Goal: Information Seeking & Learning: Learn about a topic

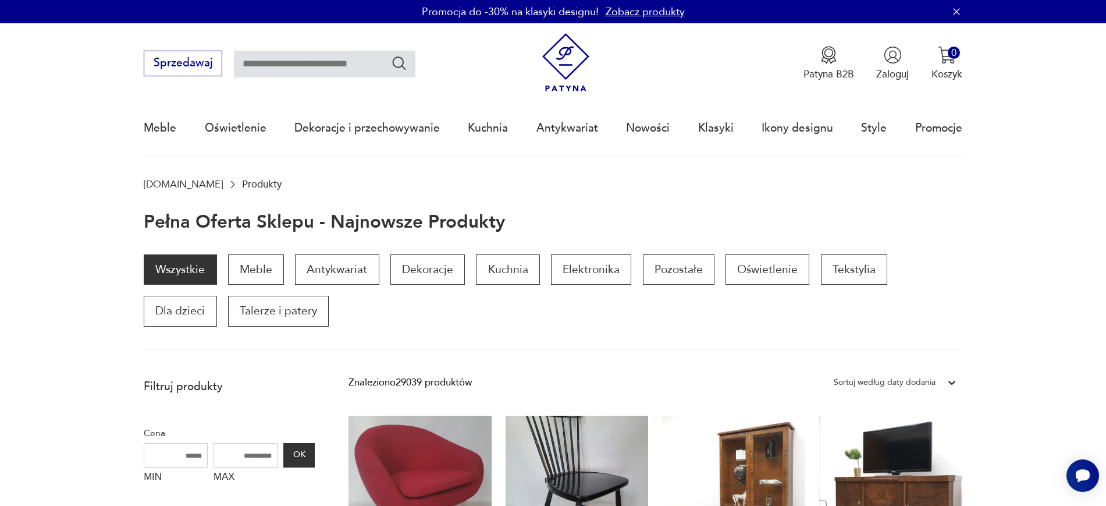
click at [273, 65] on input "text" at bounding box center [324, 64] width 181 height 27
type input "********"
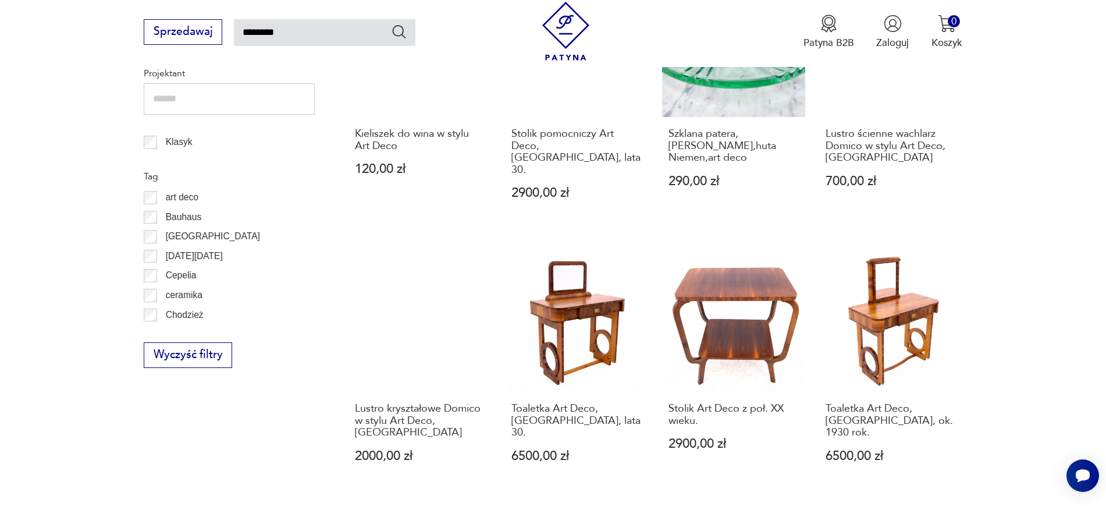
scroll to position [902, 0]
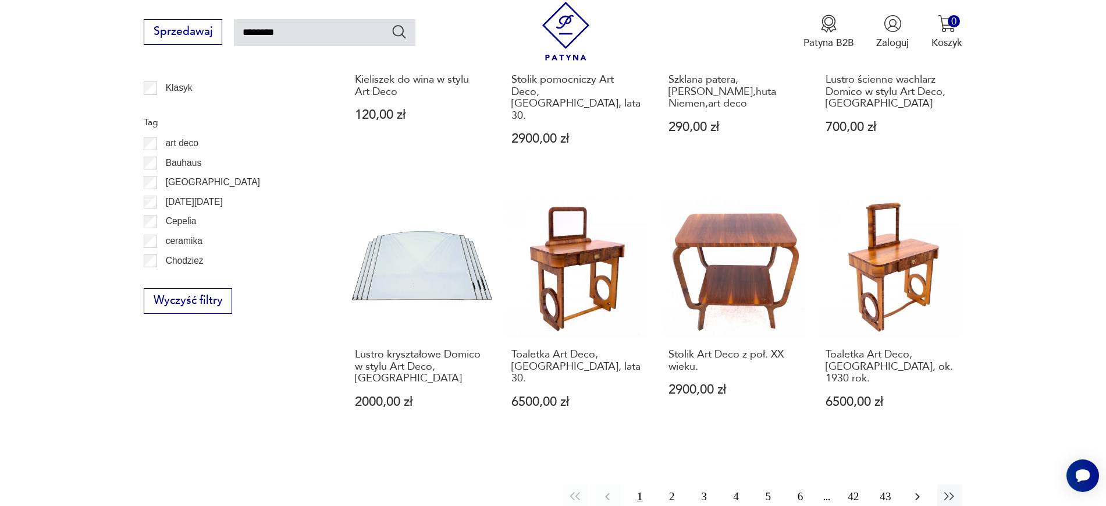
click at [909, 484] on button "button" at bounding box center [917, 496] width 25 height 25
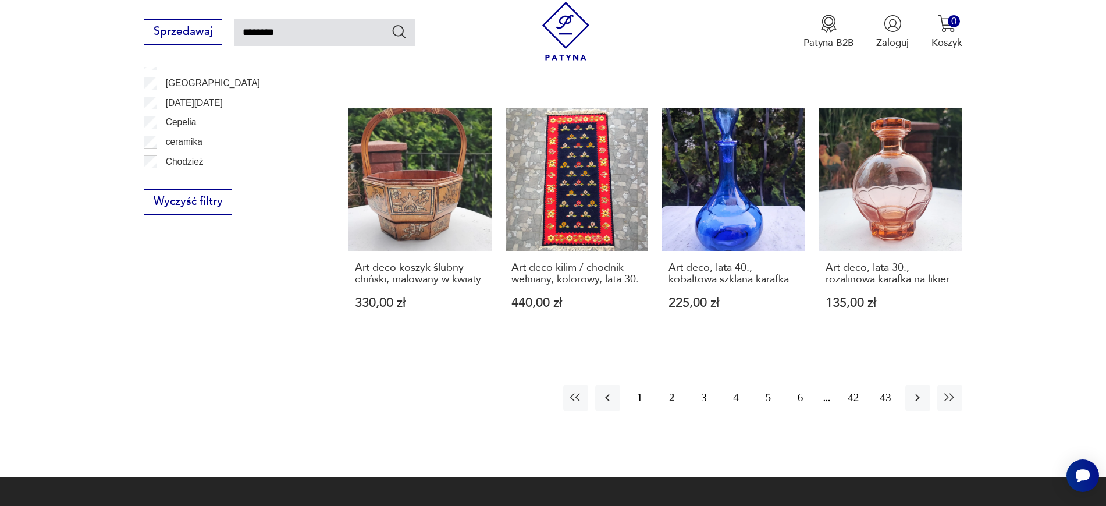
scroll to position [1028, 0]
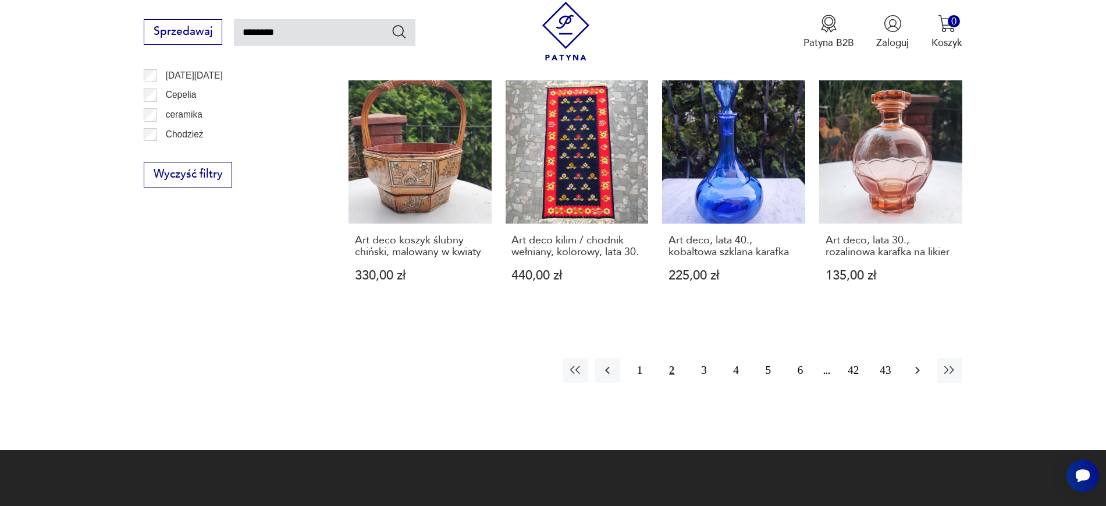
click at [920, 363] on icon "button" at bounding box center [917, 370] width 14 height 14
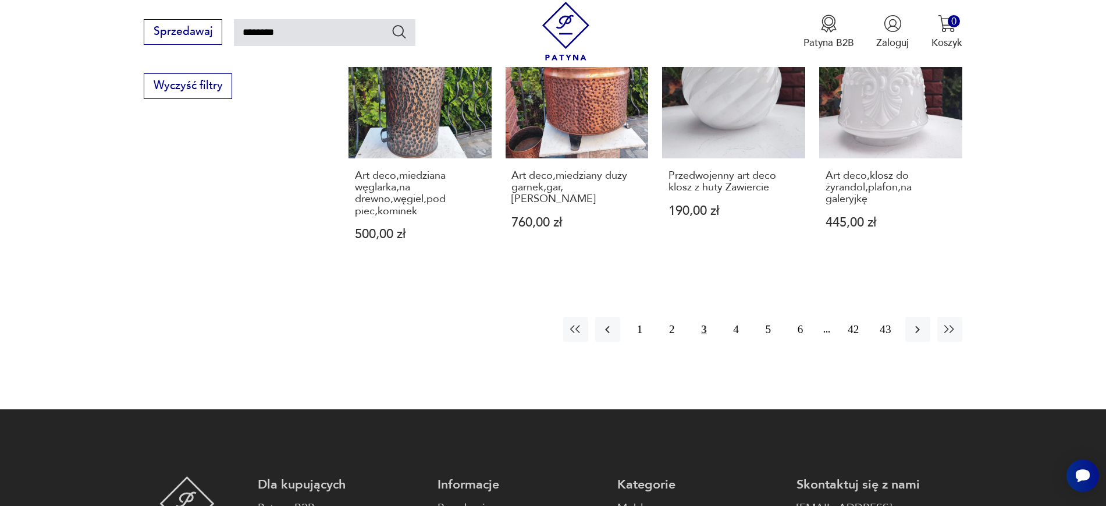
scroll to position [1121, 0]
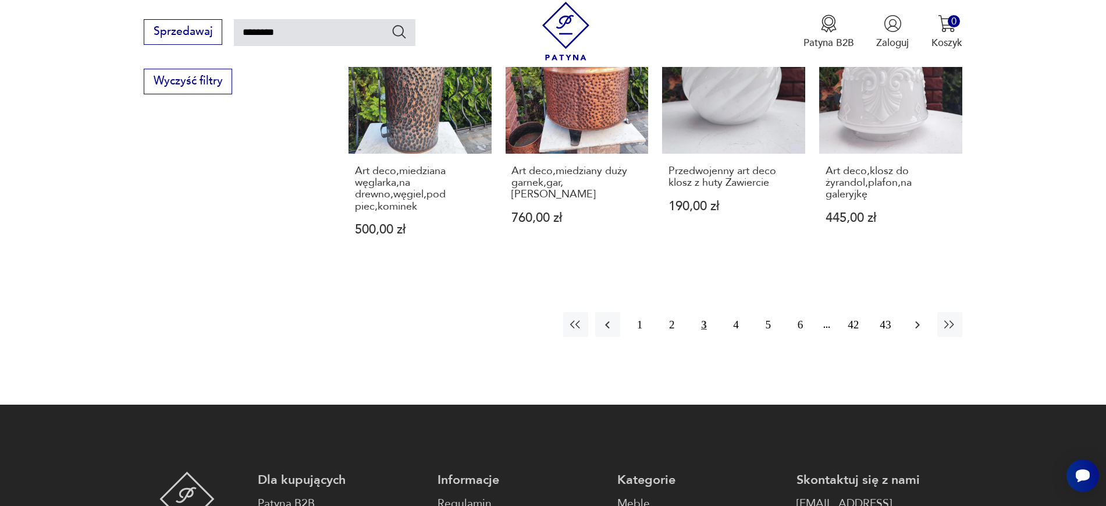
click at [917, 312] on button "button" at bounding box center [917, 324] width 25 height 25
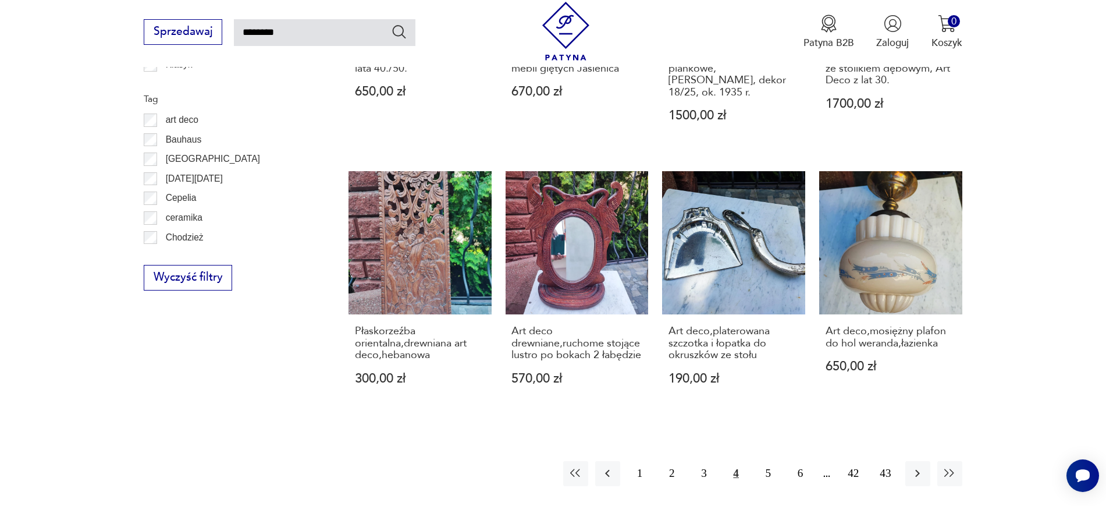
scroll to position [938, 0]
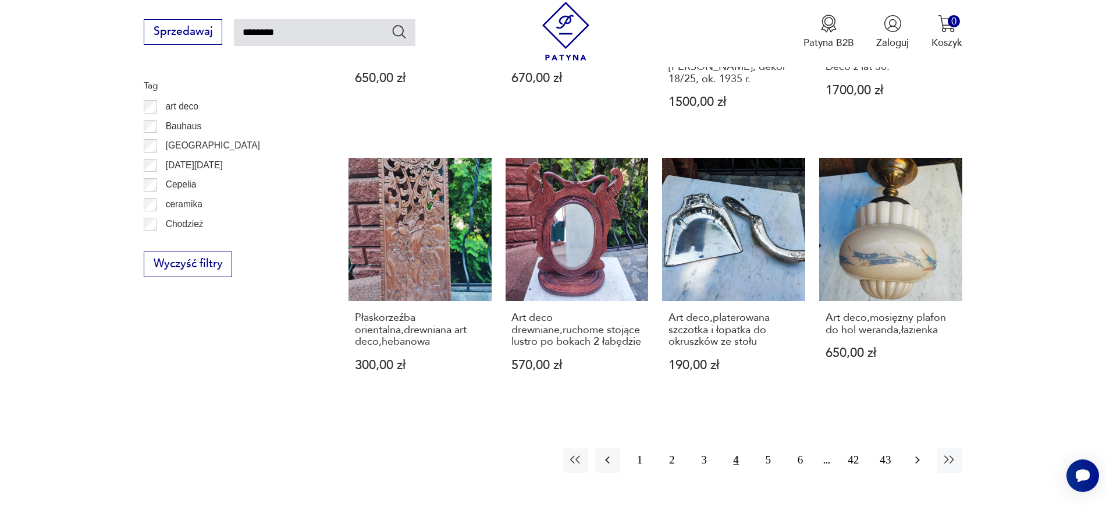
click at [918, 463] on icon "button" at bounding box center [917, 460] width 14 height 14
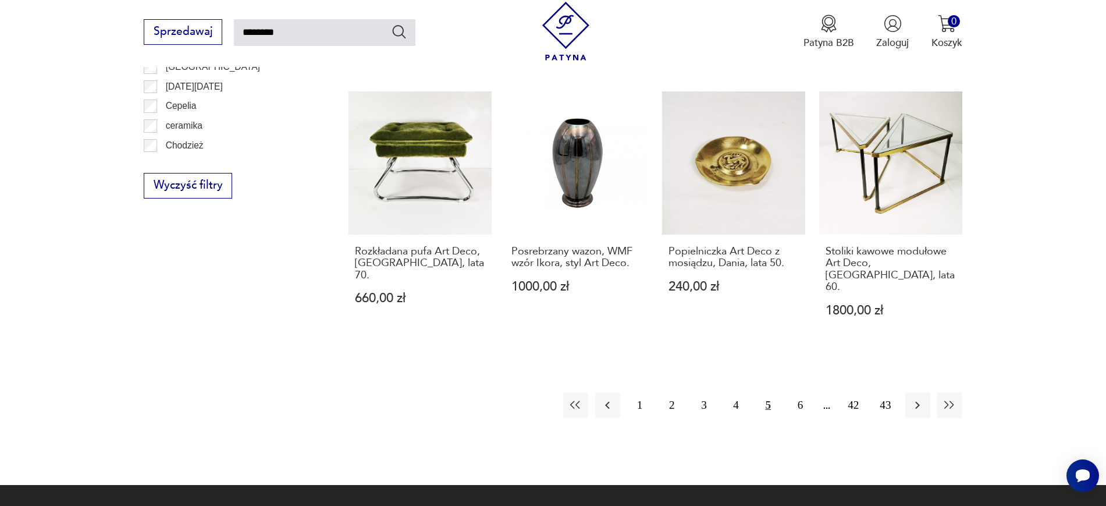
scroll to position [1051, 0]
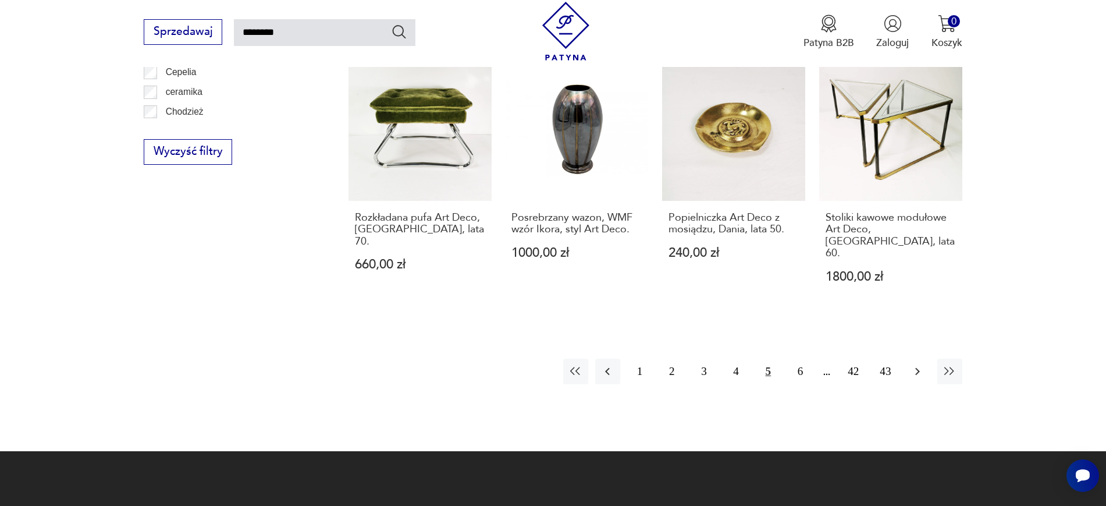
click at [922, 364] on icon "button" at bounding box center [917, 371] width 14 height 14
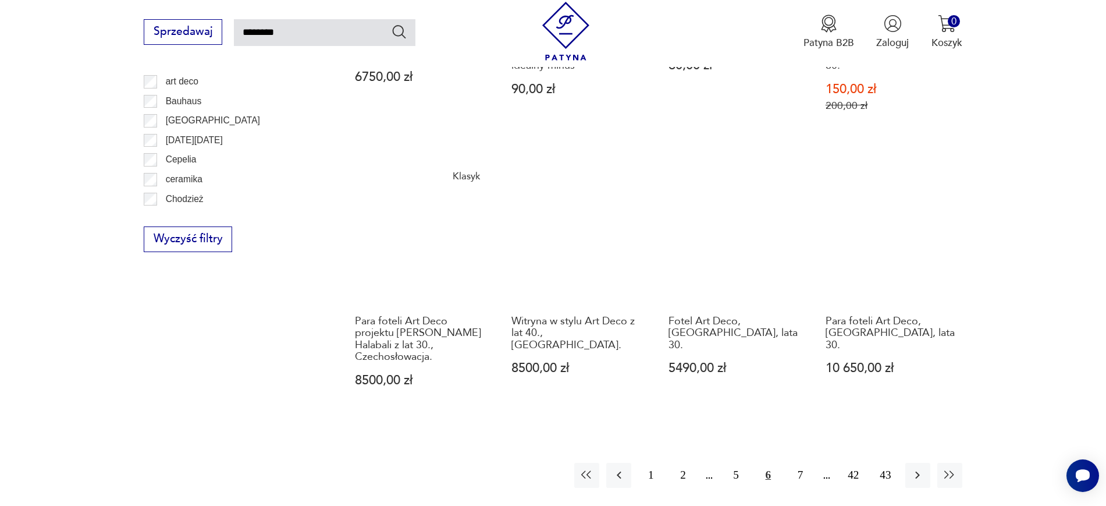
scroll to position [998, 0]
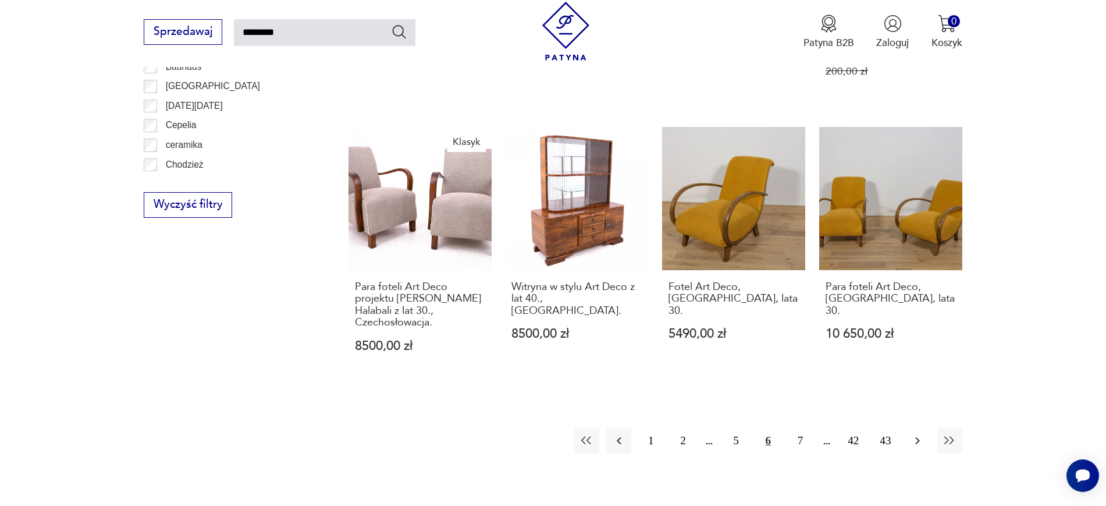
click at [914, 433] on icon "button" at bounding box center [917, 440] width 14 height 14
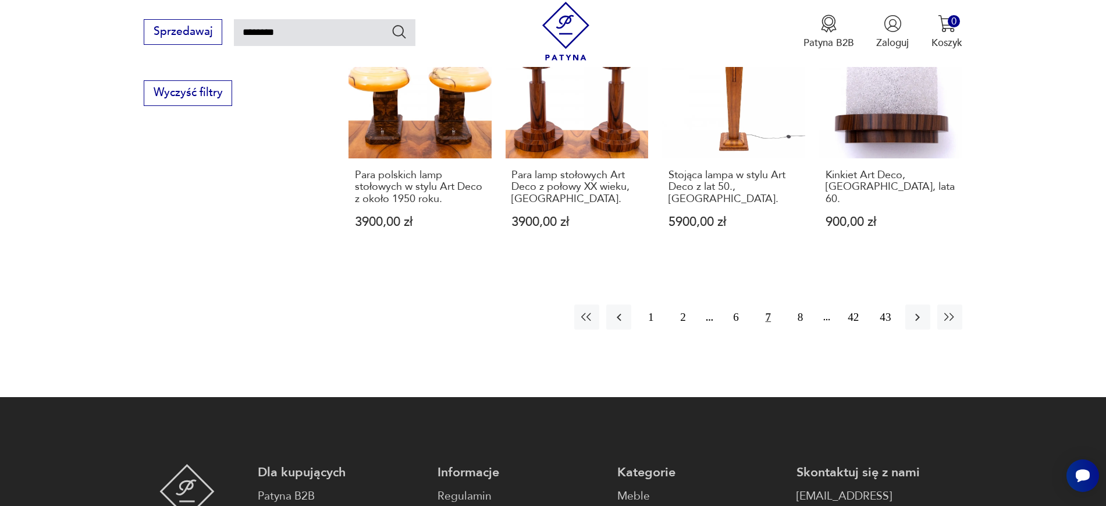
scroll to position [1114, 0]
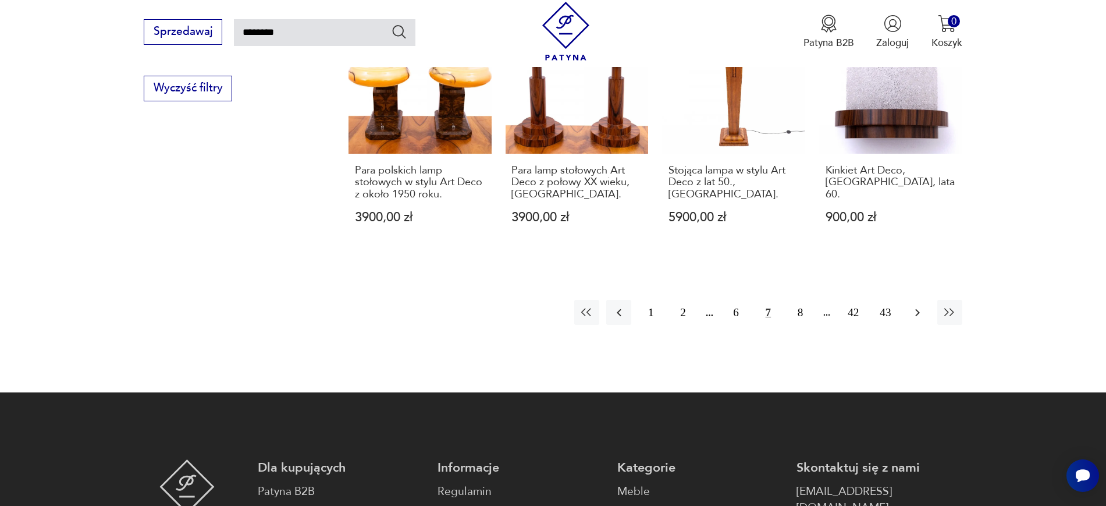
click at [907, 300] on button "button" at bounding box center [917, 312] width 25 height 25
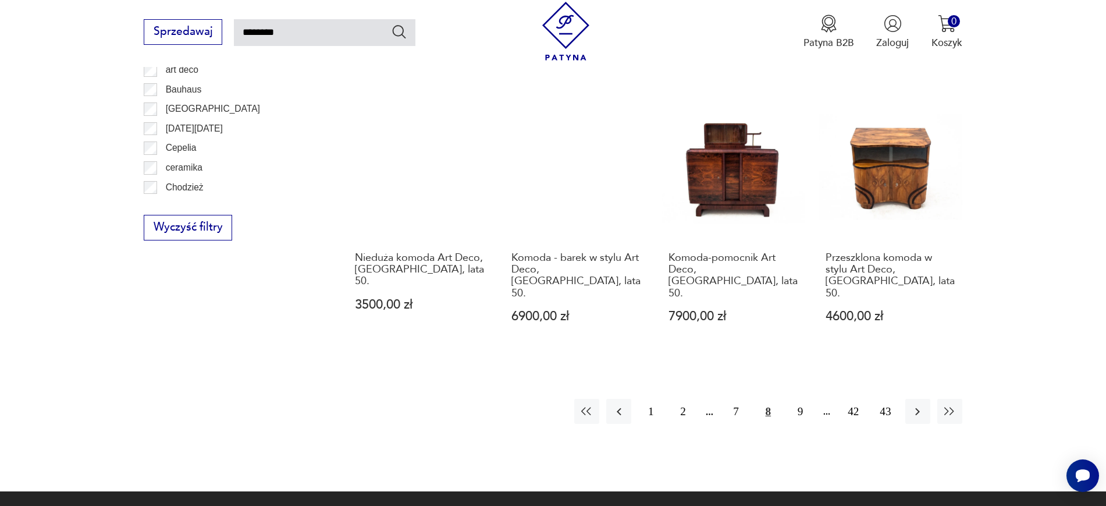
scroll to position [998, 0]
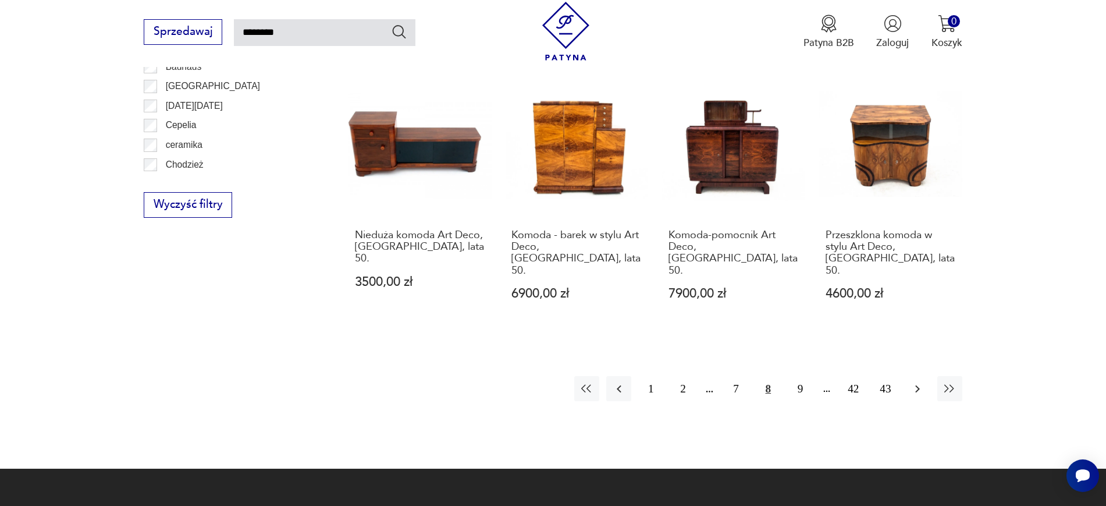
click at [911, 382] on icon "button" at bounding box center [917, 389] width 14 height 14
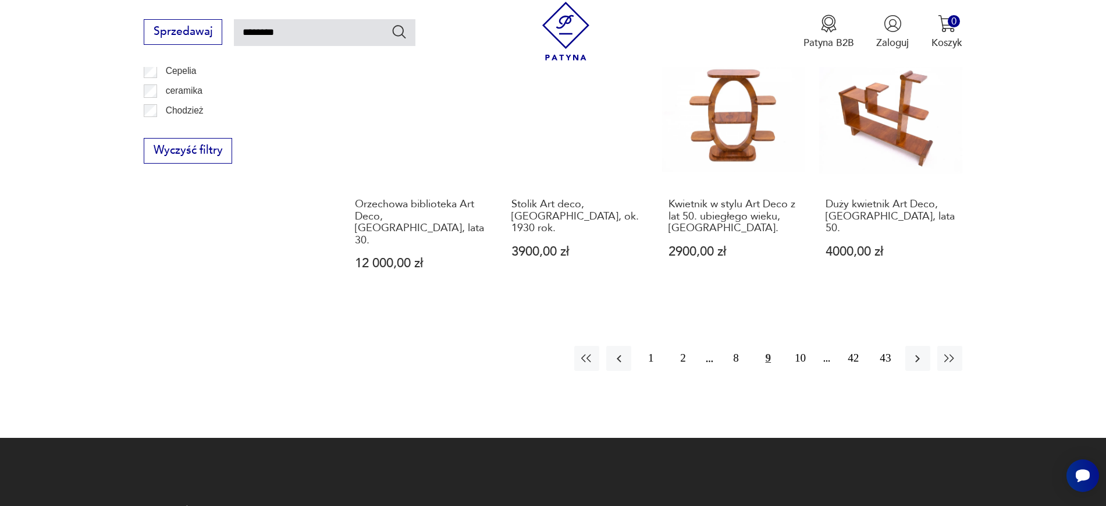
scroll to position [1056, 0]
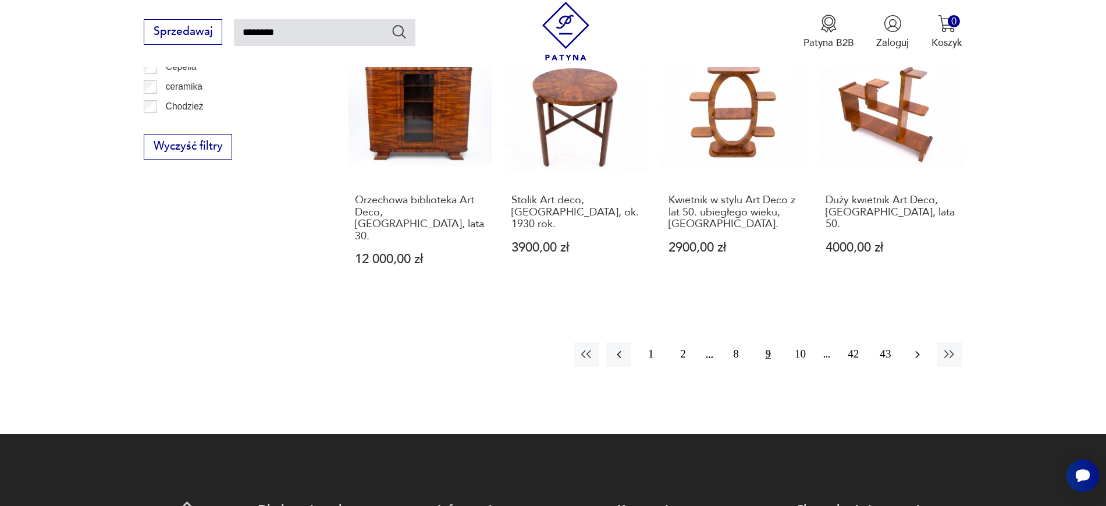
click at [918, 347] on icon "button" at bounding box center [917, 354] width 14 height 14
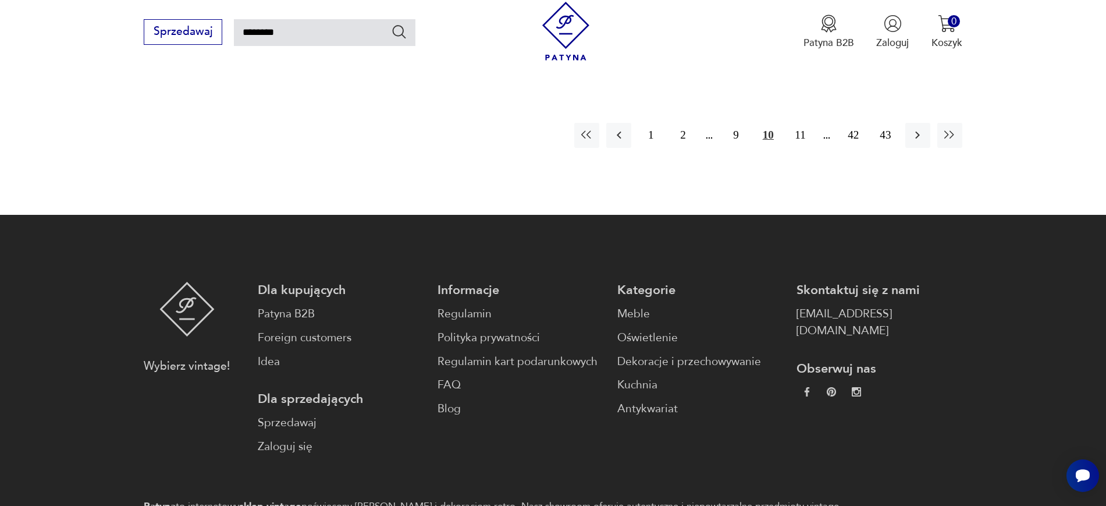
scroll to position [1259, 0]
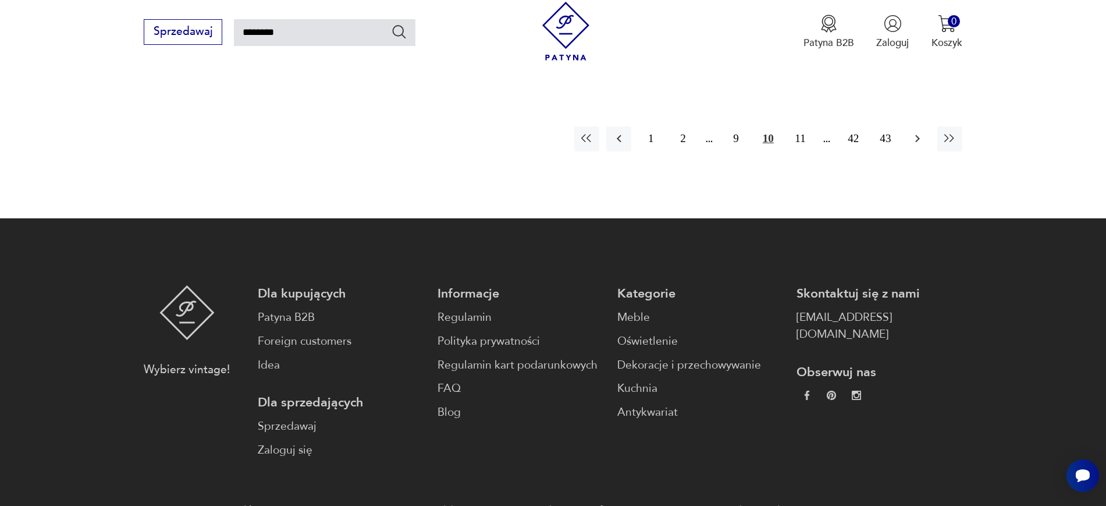
click at [907, 126] on button "button" at bounding box center [917, 138] width 25 height 25
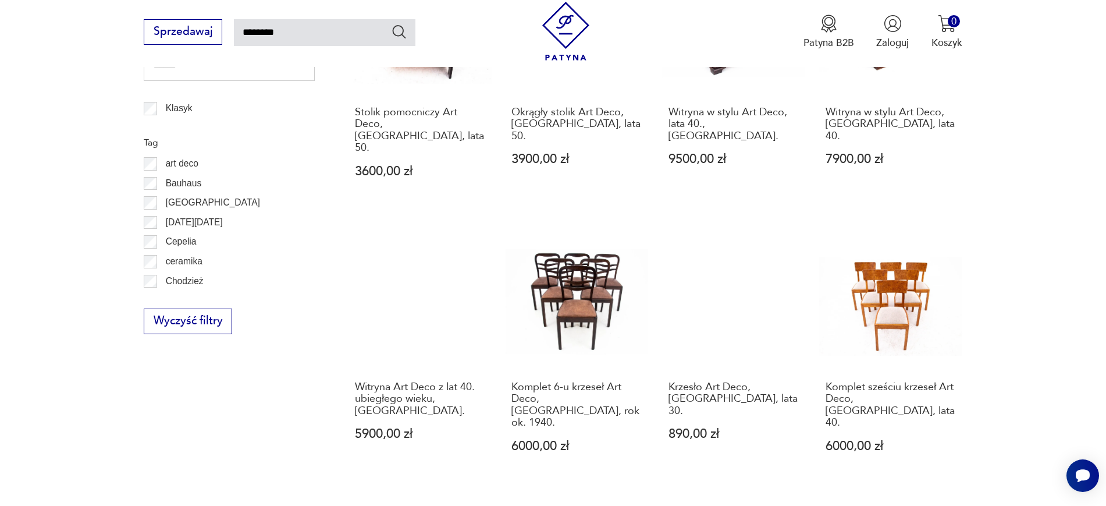
scroll to position [765, 0]
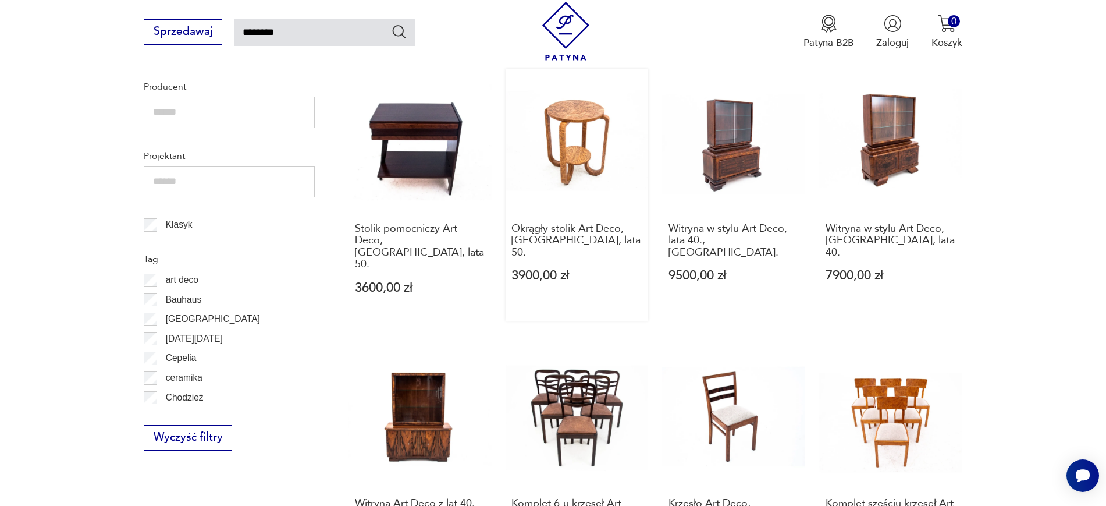
drag, startPoint x: 593, startPoint y: 104, endPoint x: 633, endPoint y: 112, distance: 41.6
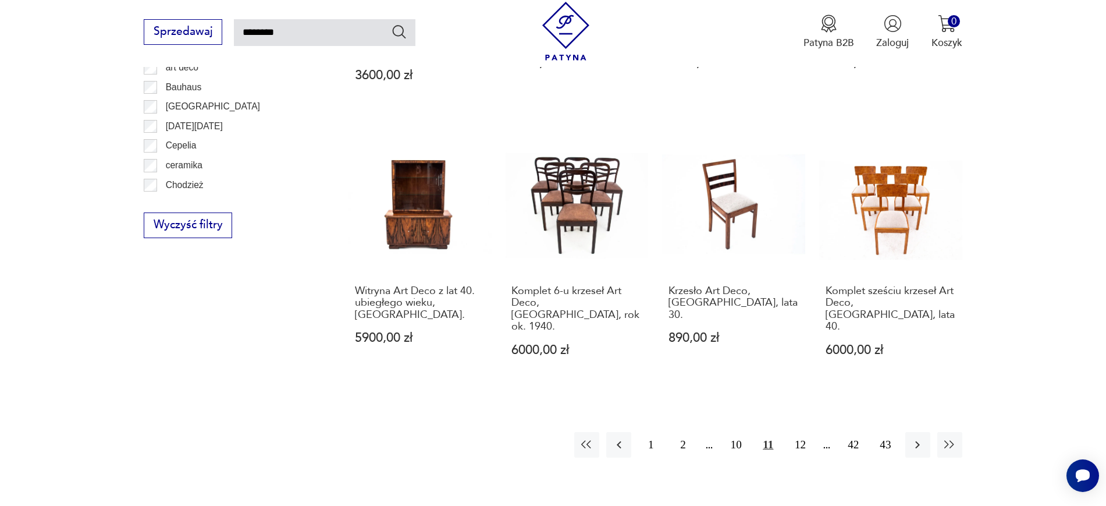
scroll to position [989, 0]
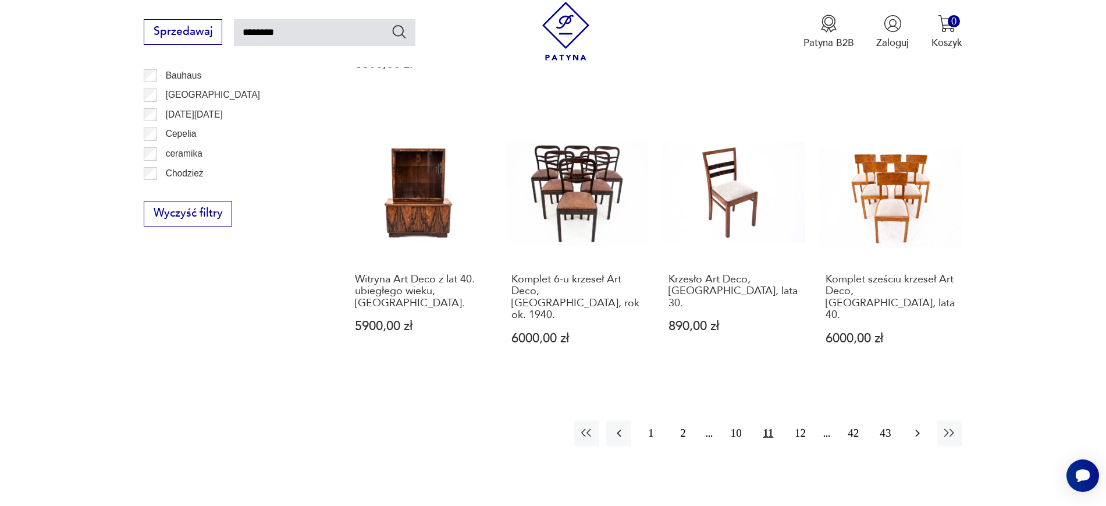
click at [914, 420] on button "button" at bounding box center [917, 432] width 25 height 25
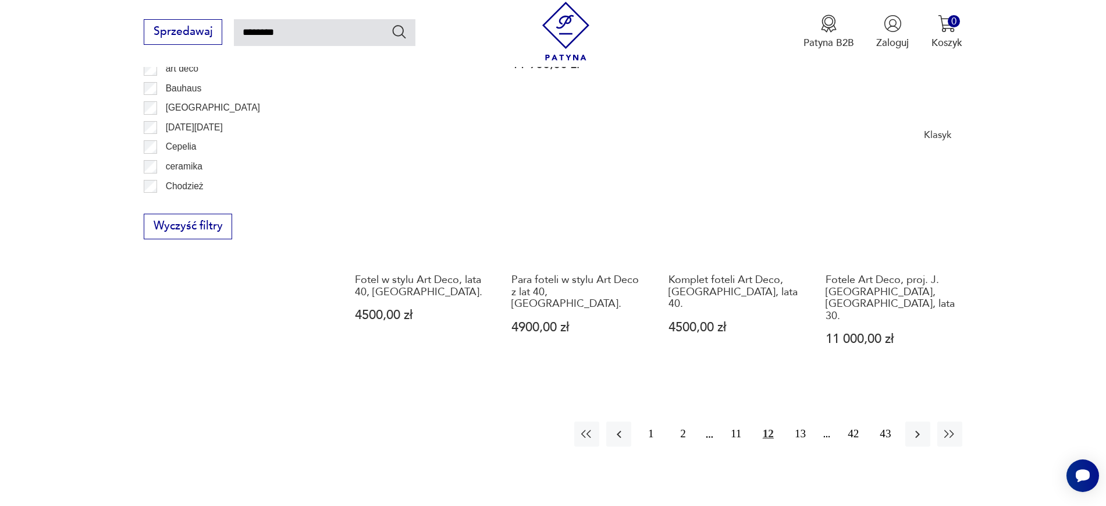
scroll to position [987, 0]
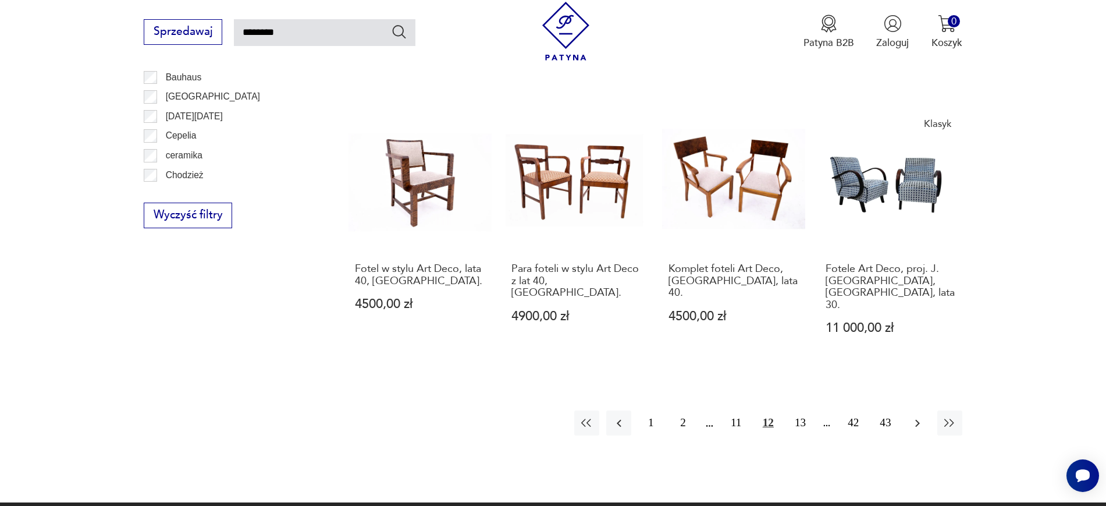
click at [920, 416] on icon "button" at bounding box center [917, 423] width 14 height 14
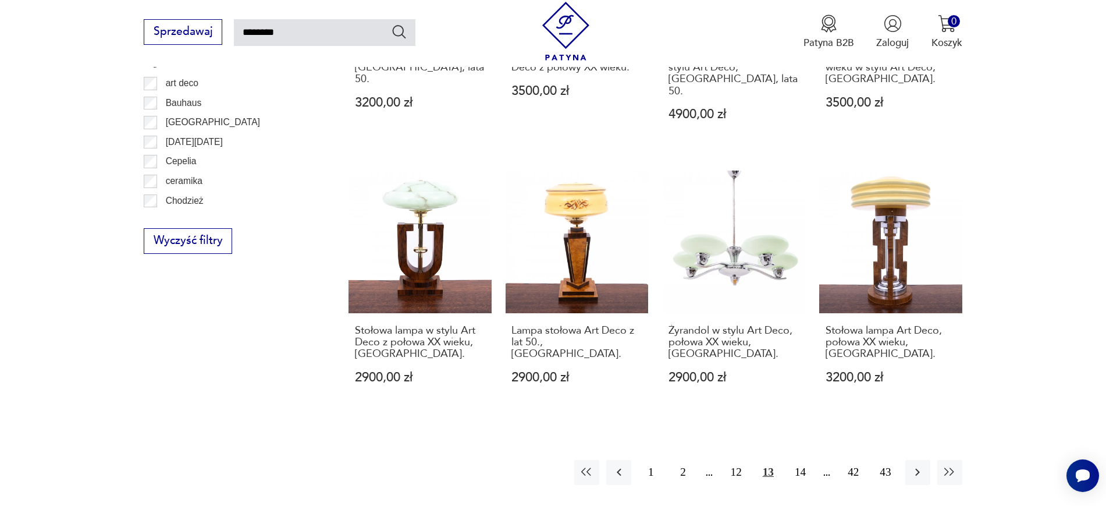
scroll to position [1016, 0]
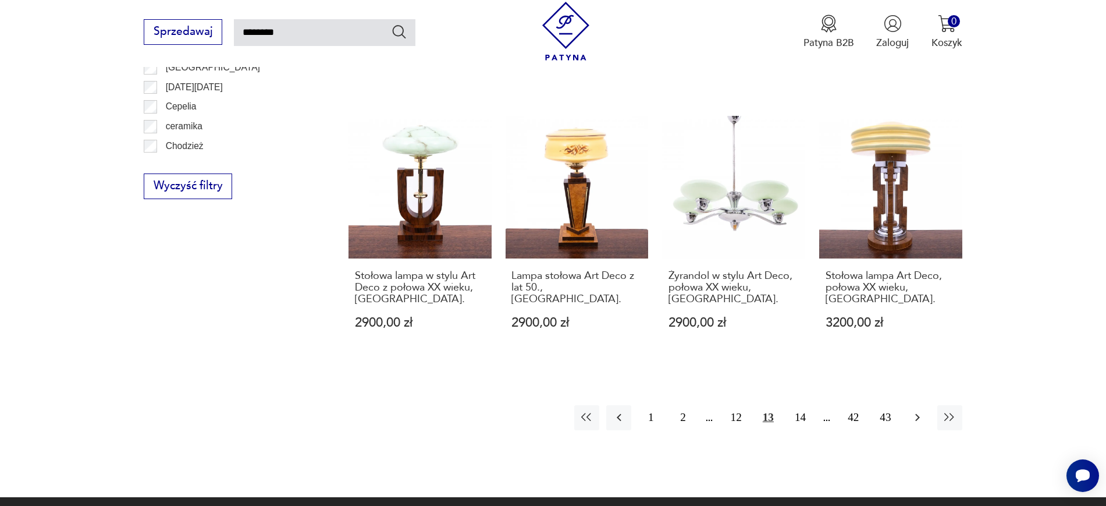
click at [919, 410] on icon "button" at bounding box center [917, 417] width 14 height 14
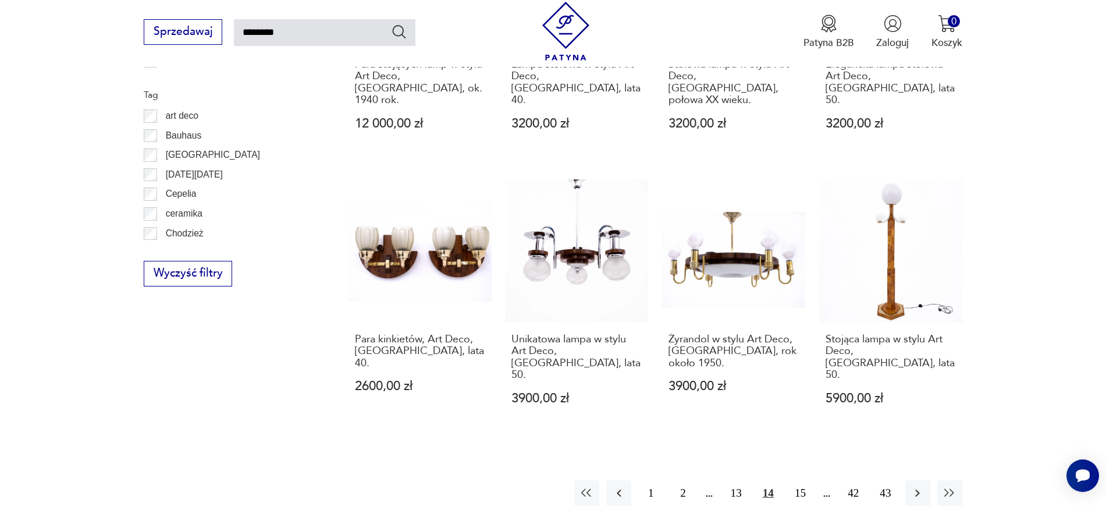
scroll to position [933, 0]
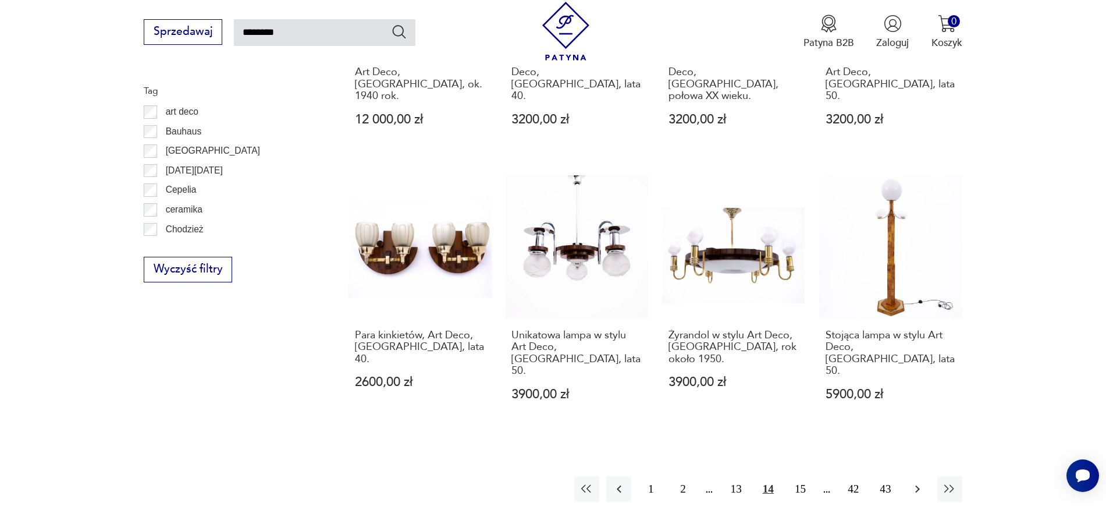
click at [920, 476] on button "button" at bounding box center [917, 488] width 25 height 25
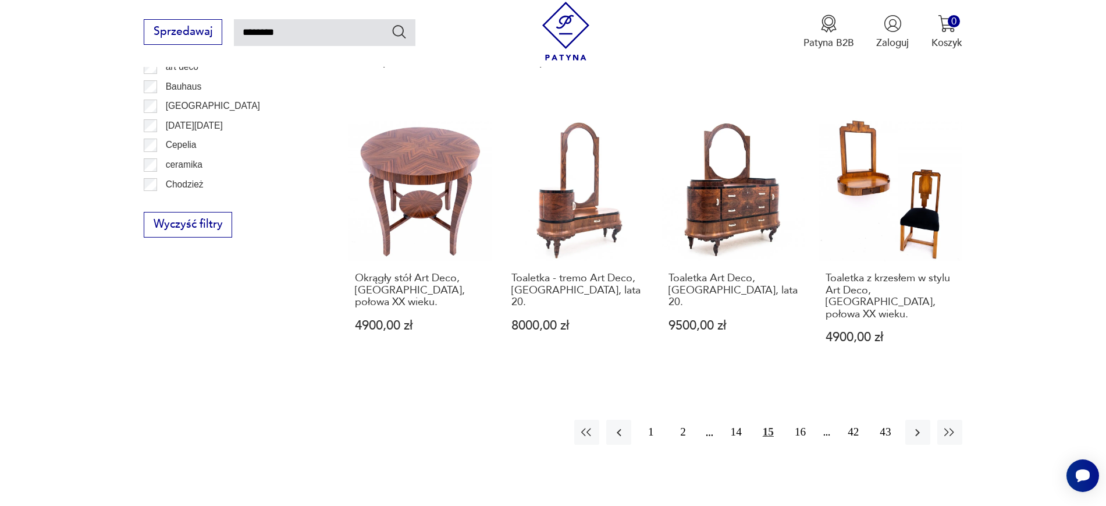
scroll to position [980, 0]
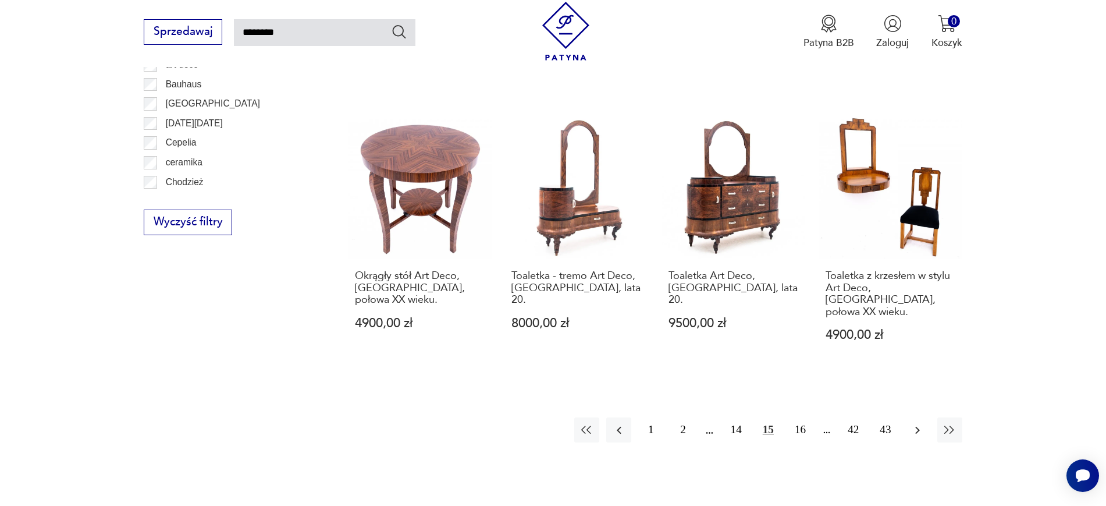
click at [921, 423] on icon "button" at bounding box center [917, 430] width 14 height 14
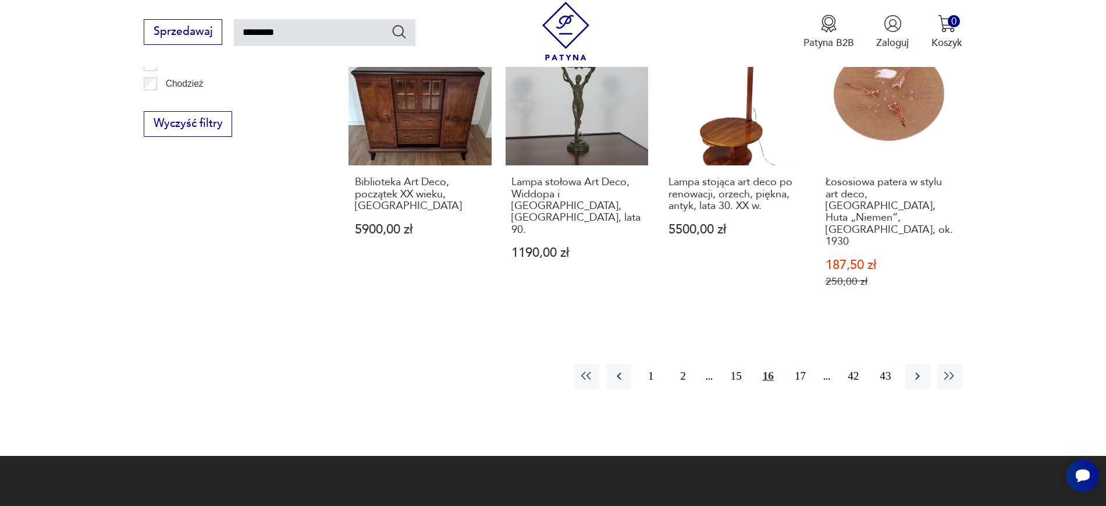
scroll to position [1130, 0]
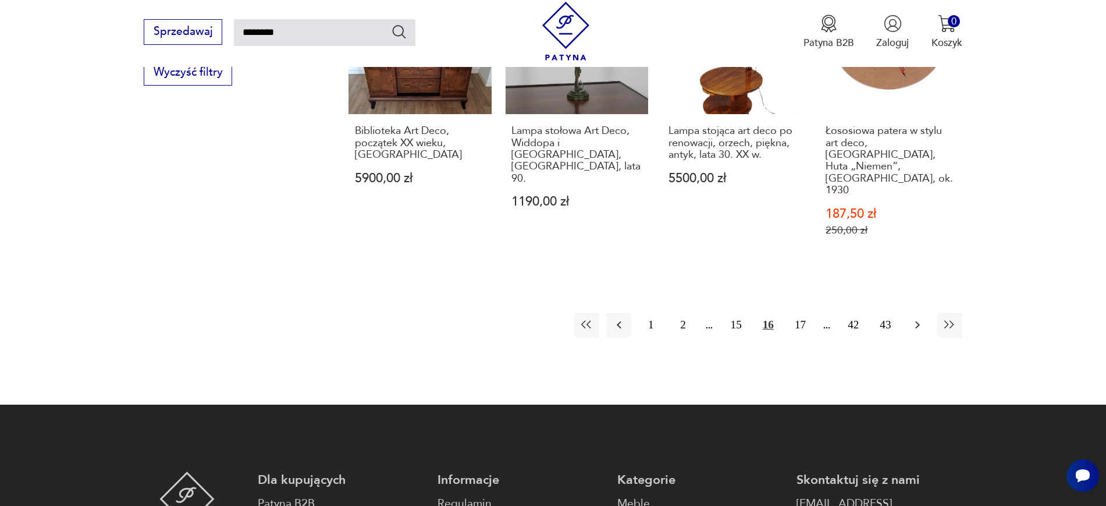
click at [923, 318] on icon "button" at bounding box center [917, 325] width 14 height 14
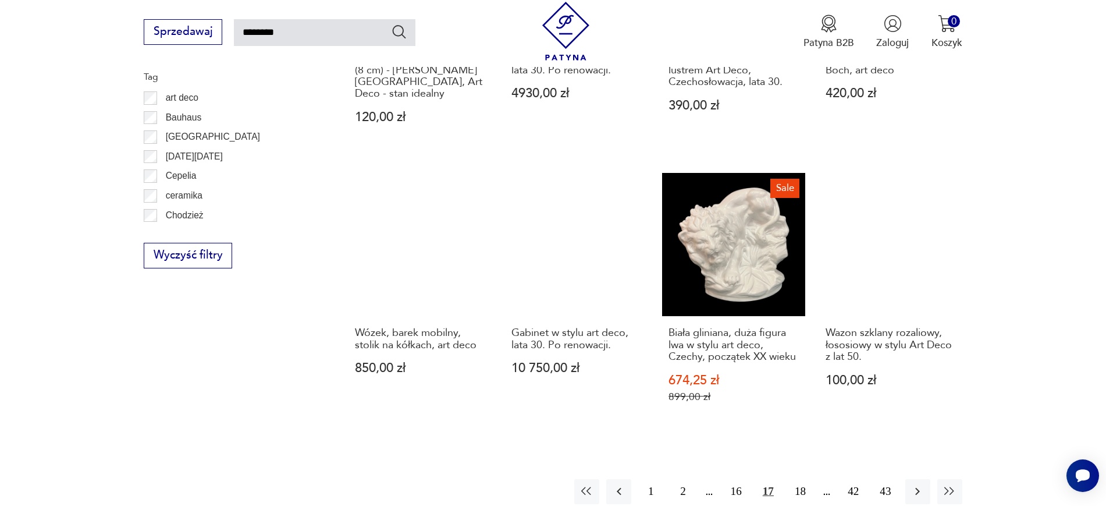
scroll to position [954, 0]
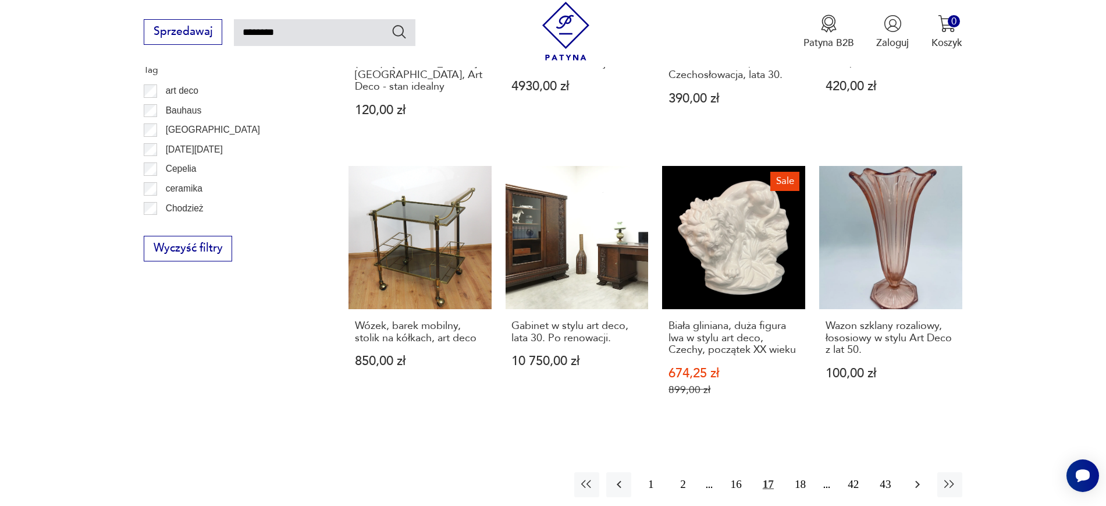
click at [916, 477] on icon "button" at bounding box center [917, 484] width 14 height 14
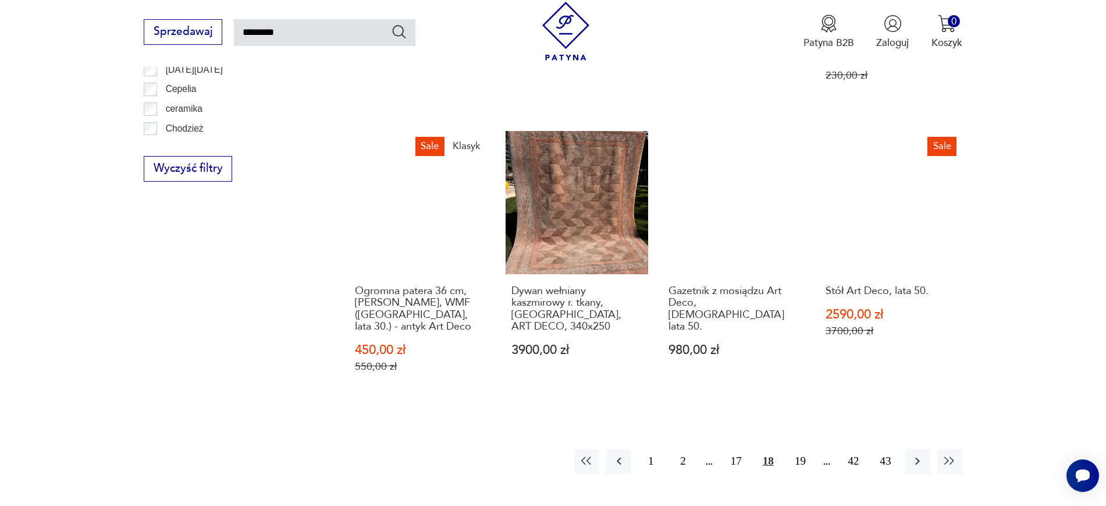
scroll to position [1048, 0]
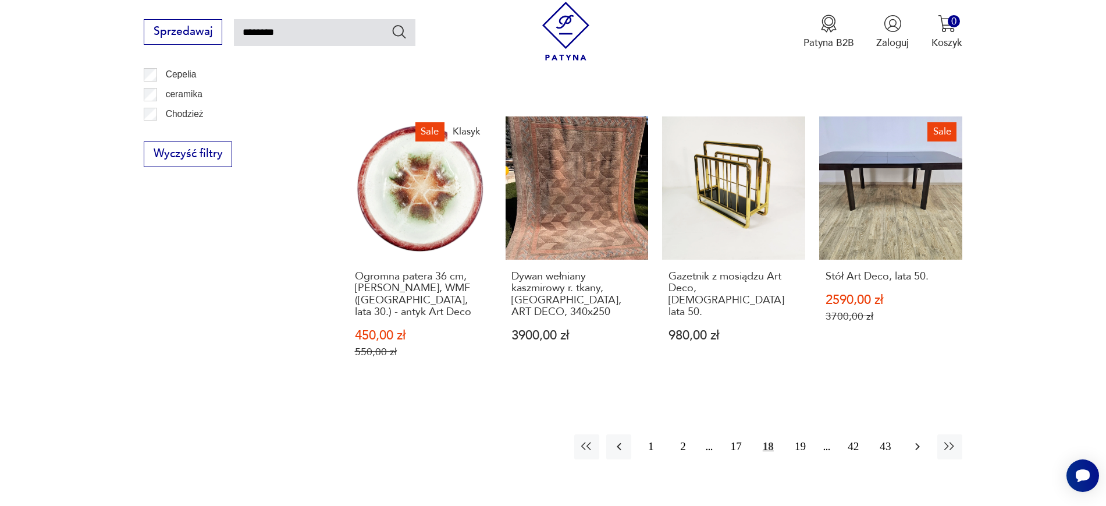
click at [916, 439] on icon "button" at bounding box center [917, 446] width 14 height 14
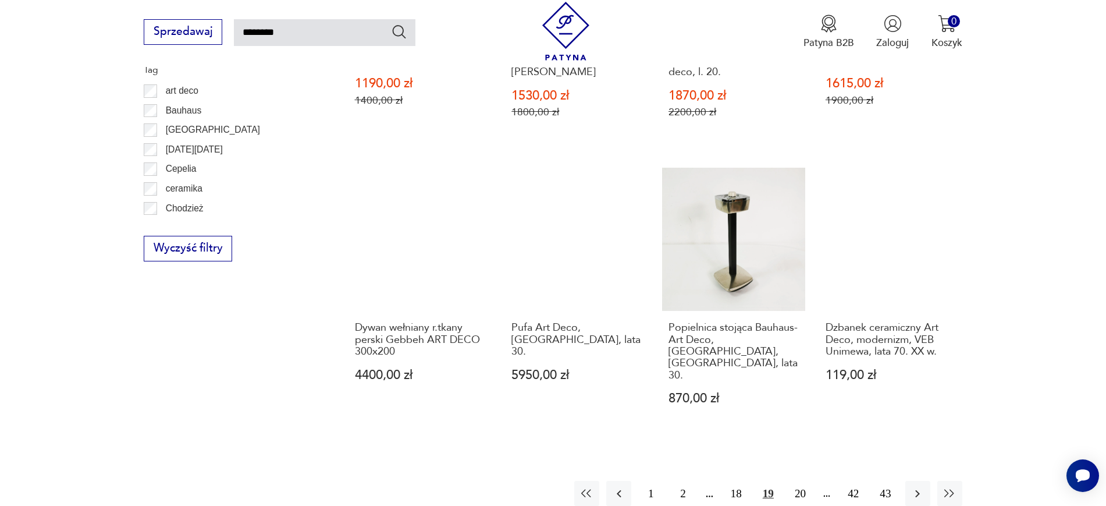
scroll to position [958, 0]
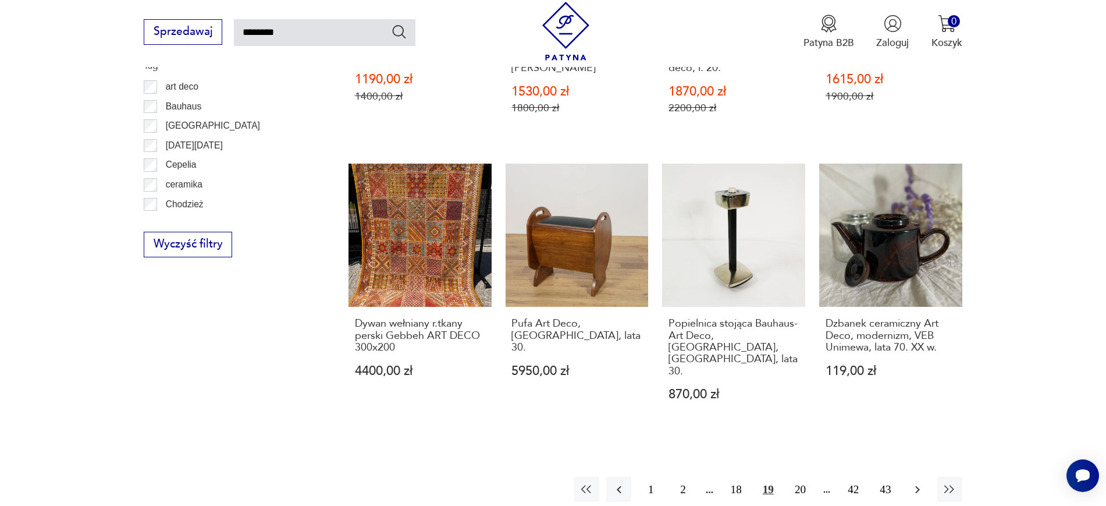
click at [920, 476] on button "button" at bounding box center [917, 488] width 25 height 25
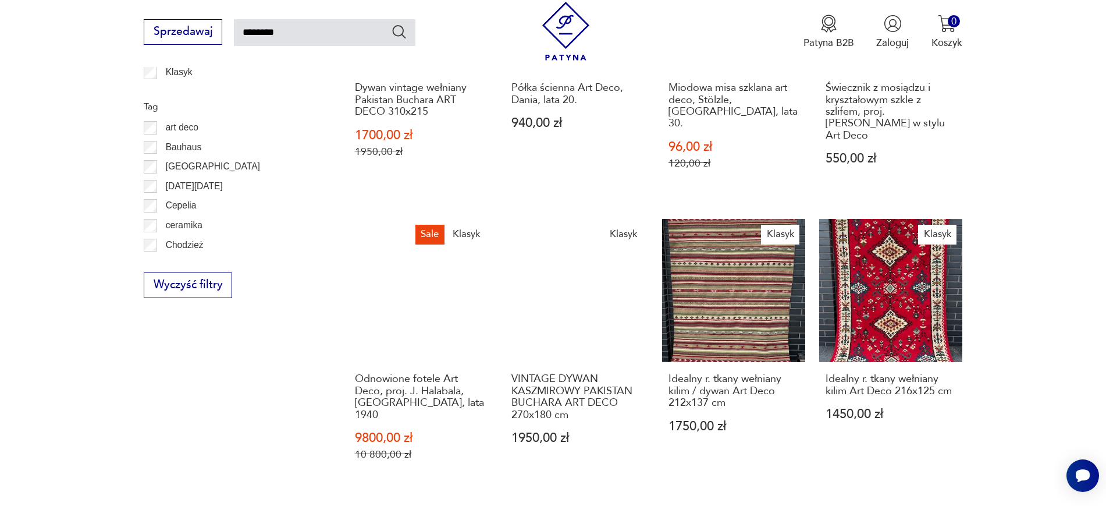
scroll to position [961, 0]
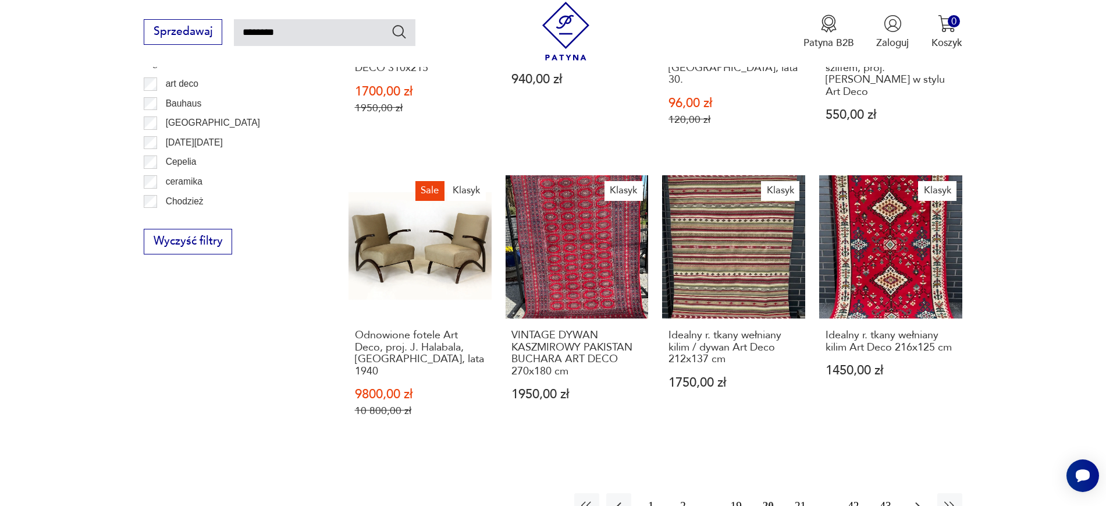
click at [919, 499] on icon "button" at bounding box center [917, 506] width 14 height 14
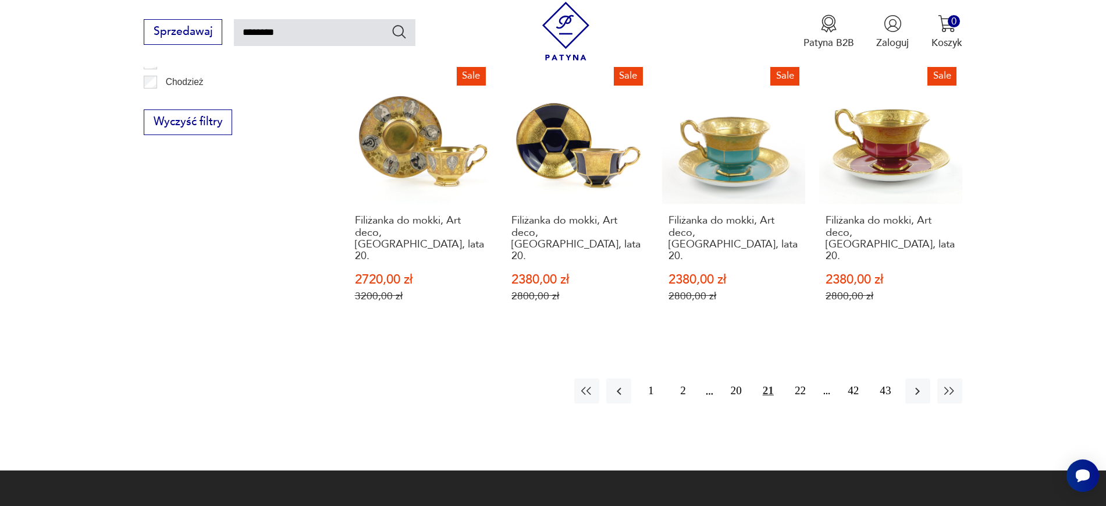
scroll to position [1124, 0]
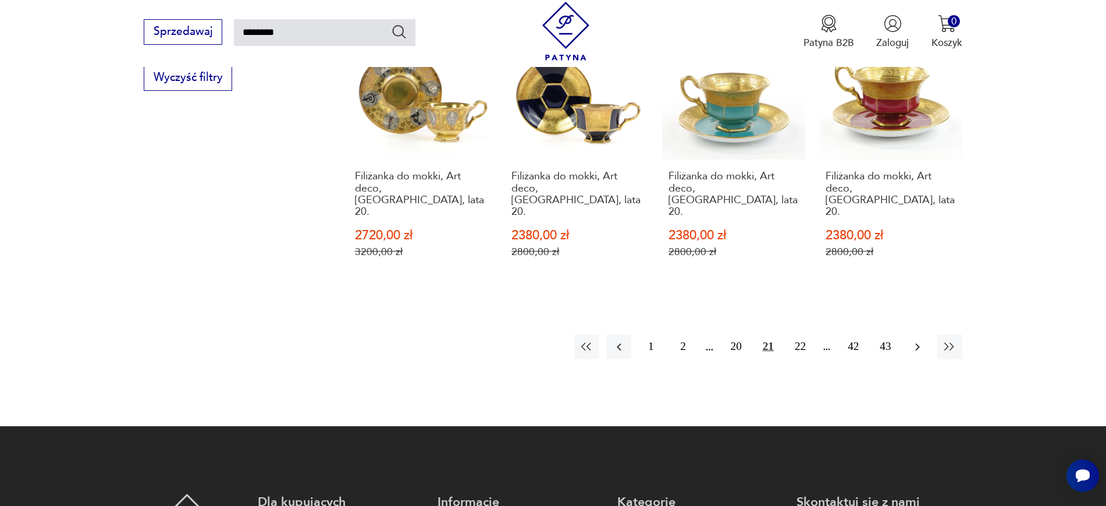
click at [917, 343] on icon "button" at bounding box center [917, 347] width 5 height 8
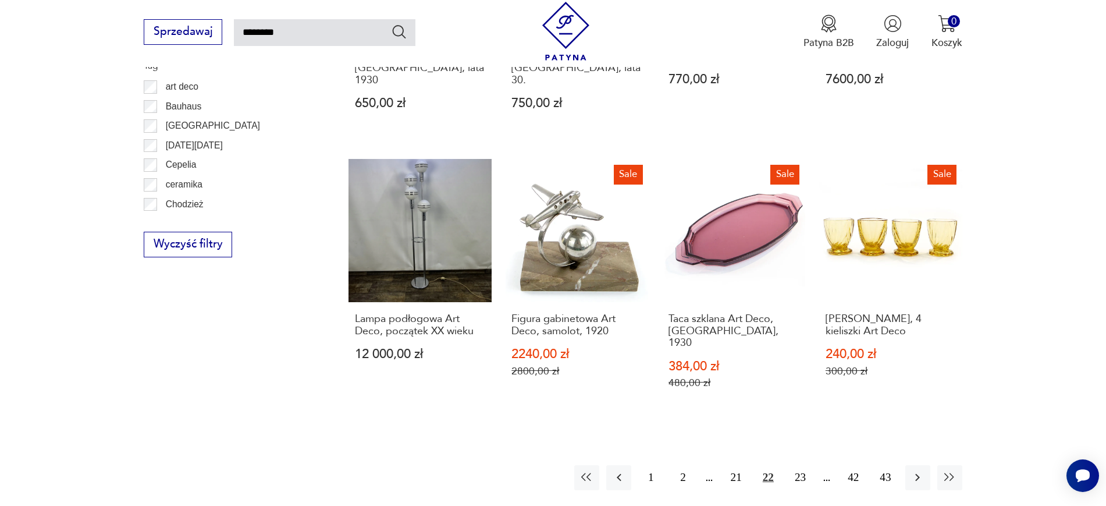
scroll to position [964, 0]
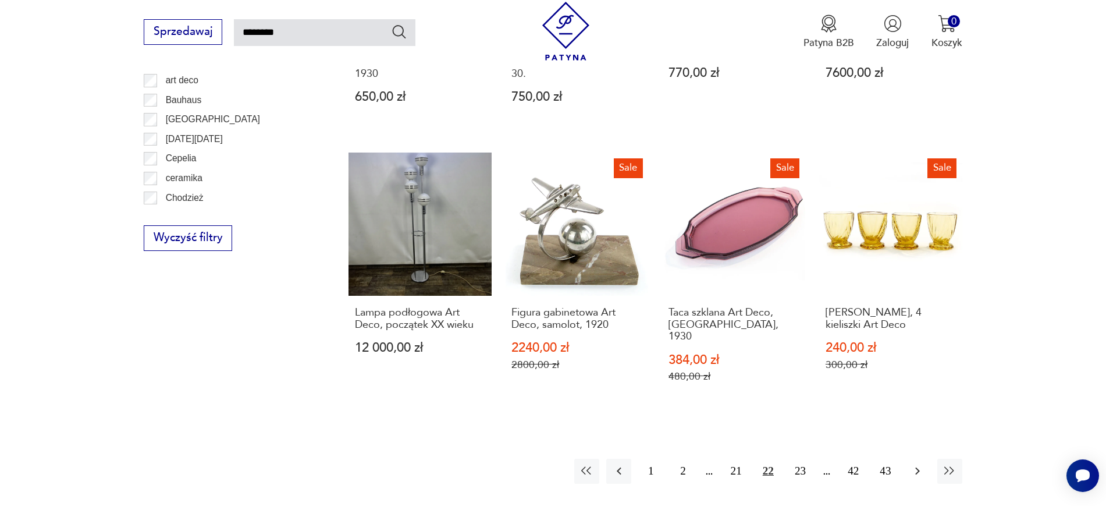
click at [919, 458] on button "button" at bounding box center [917, 470] width 25 height 25
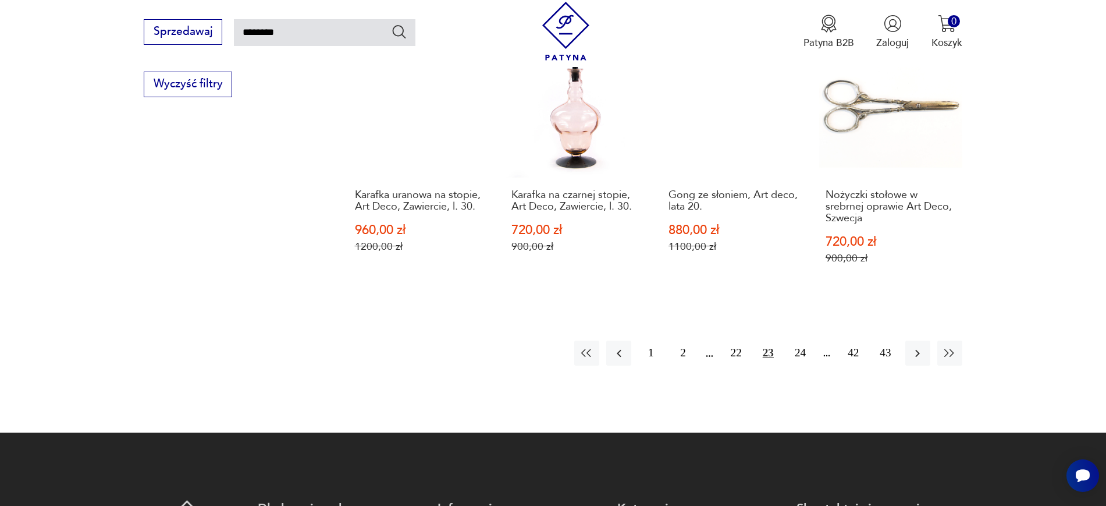
scroll to position [1123, 0]
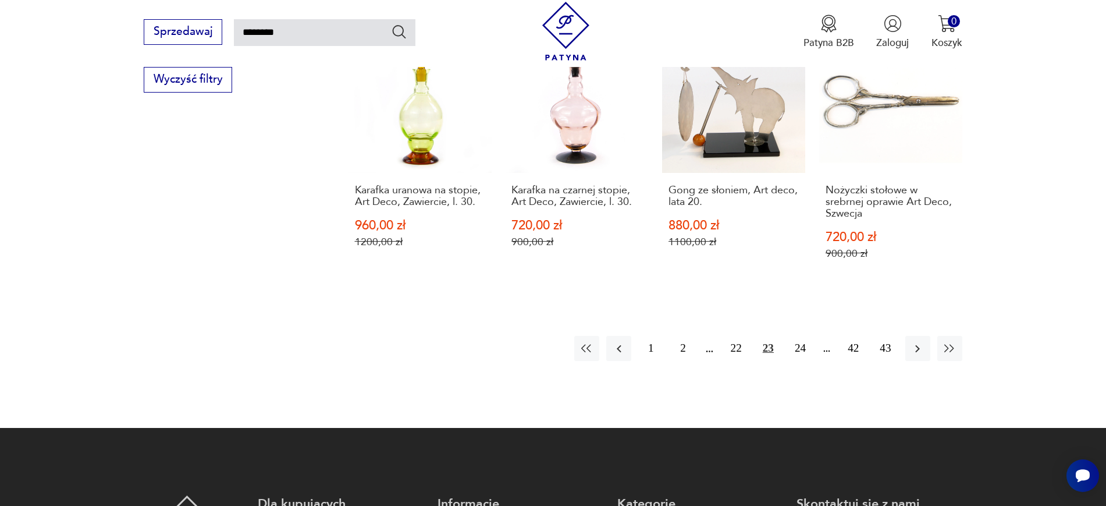
click at [916, 341] on icon "button" at bounding box center [917, 348] width 14 height 14
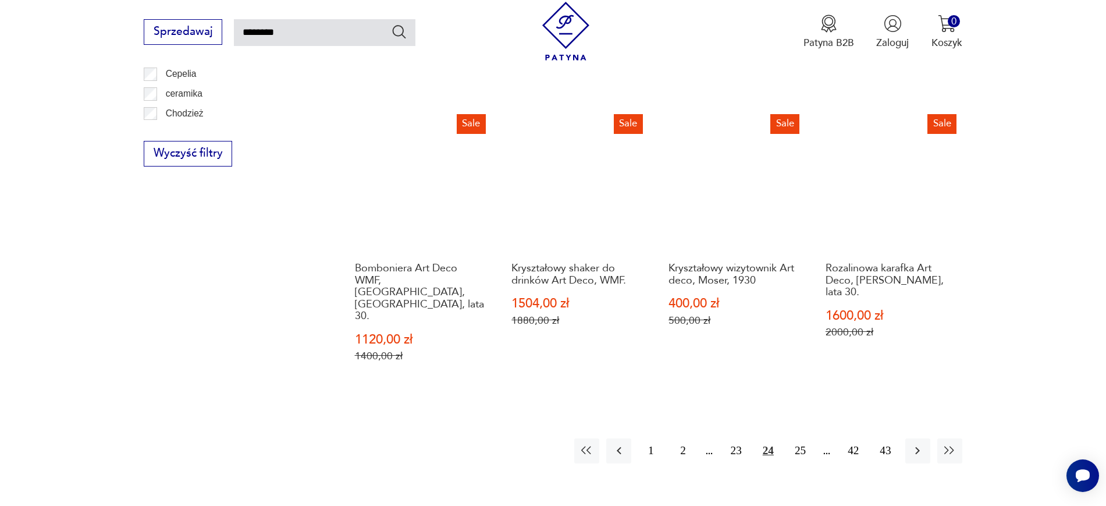
scroll to position [1053, 0]
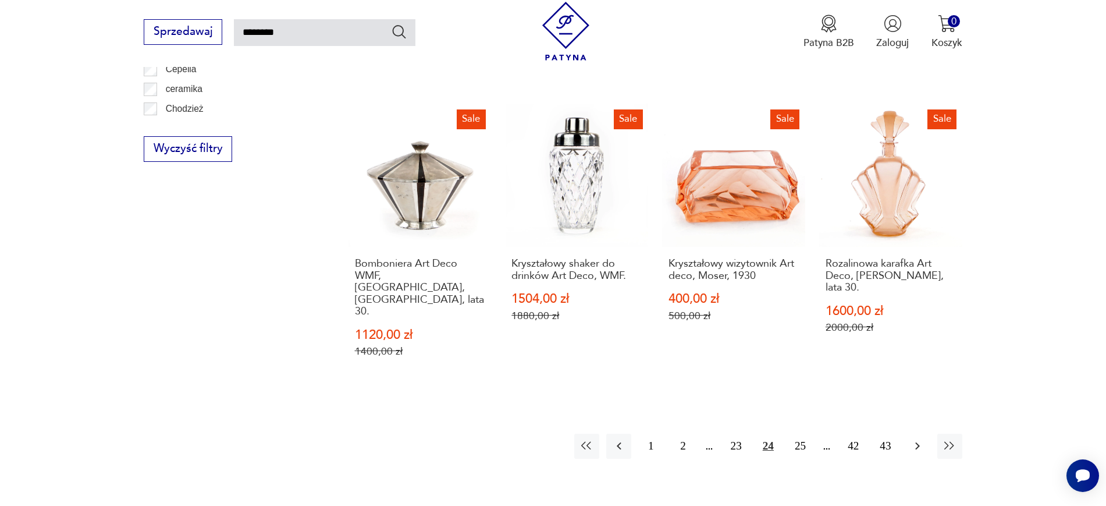
click at [917, 433] on button "button" at bounding box center [917, 445] width 25 height 25
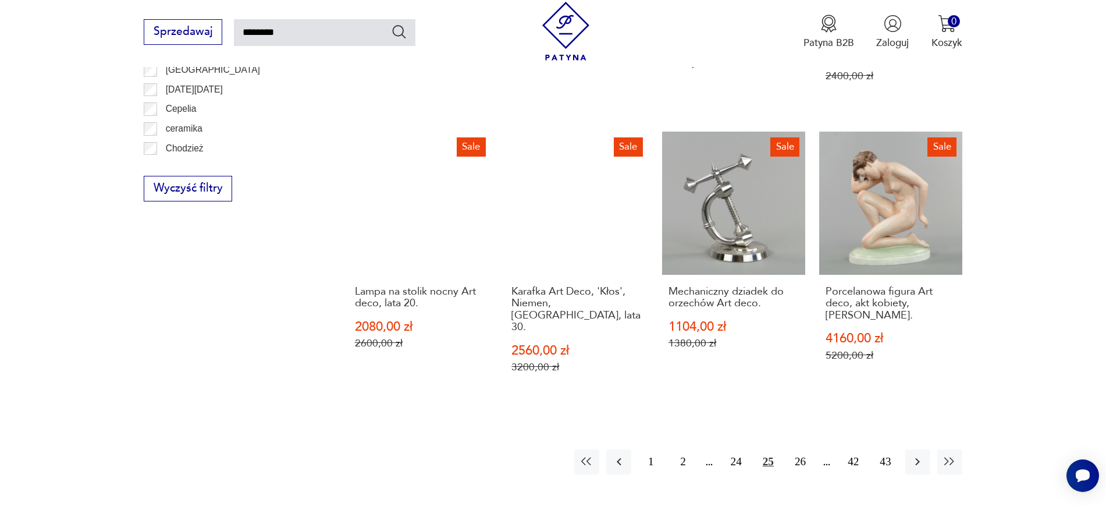
scroll to position [1049, 0]
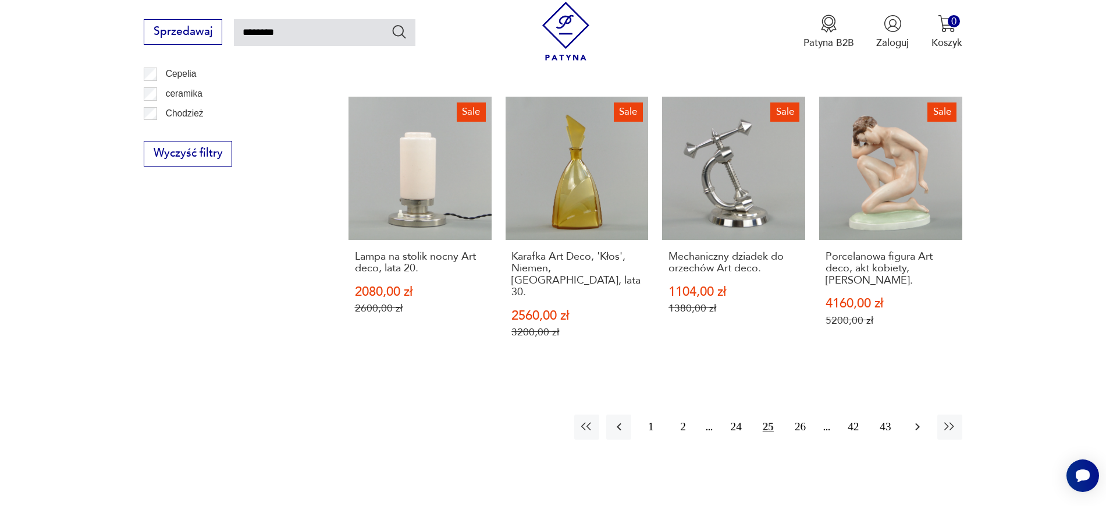
click at [905, 414] on button "button" at bounding box center [917, 426] width 25 height 25
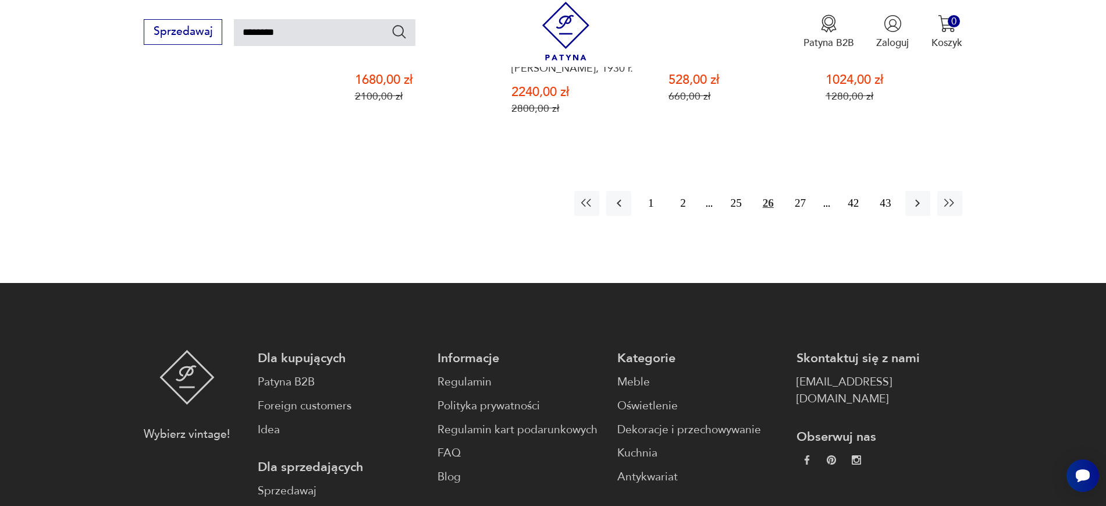
scroll to position [1276, 0]
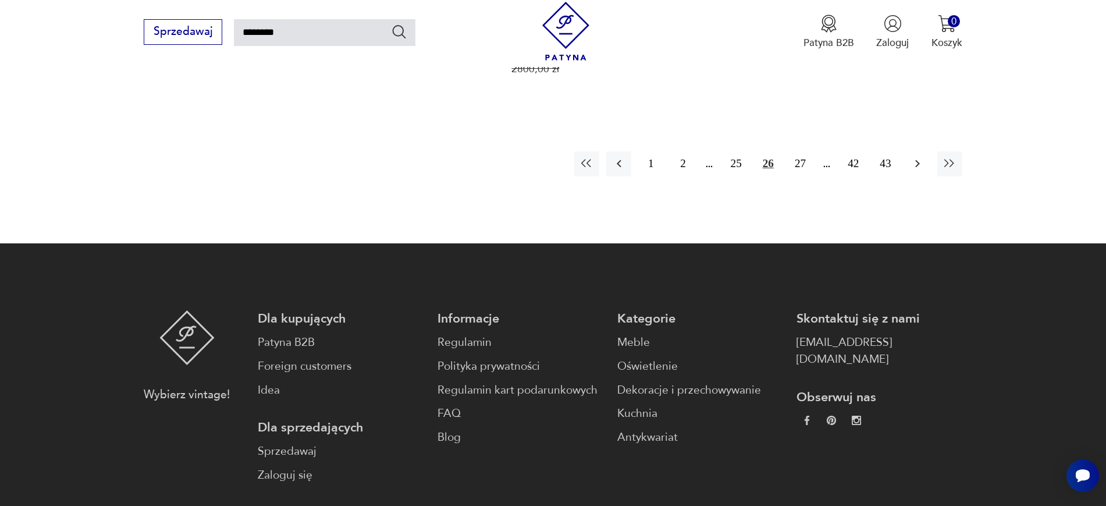
click at [924, 151] on button "button" at bounding box center [917, 163] width 25 height 25
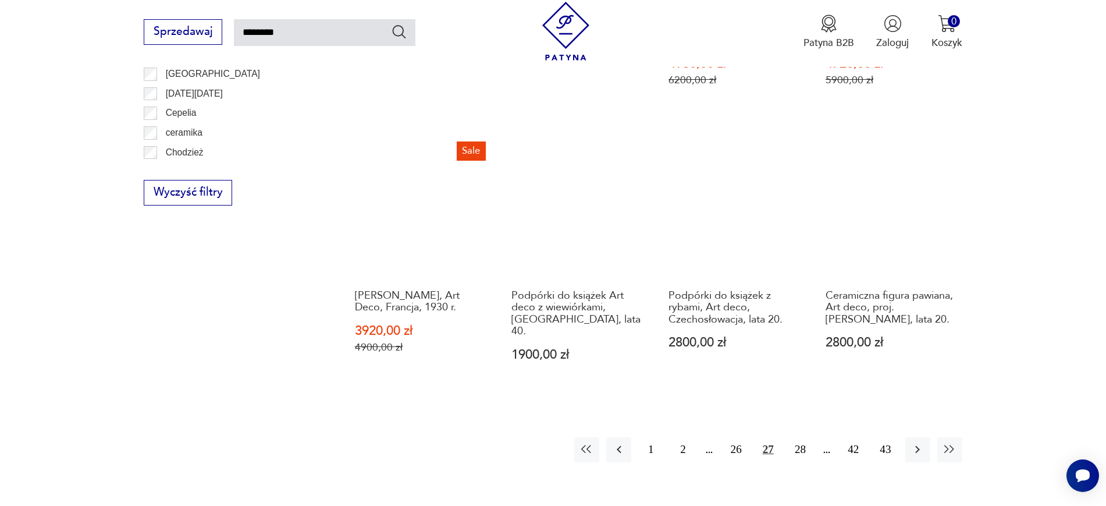
scroll to position [1012, 0]
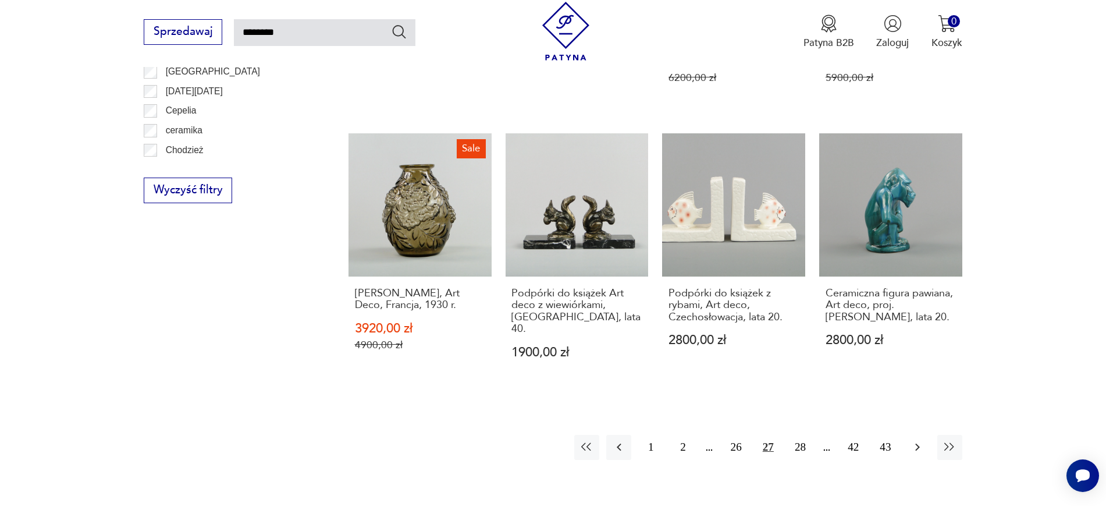
click at [912, 440] on icon "button" at bounding box center [917, 447] width 14 height 14
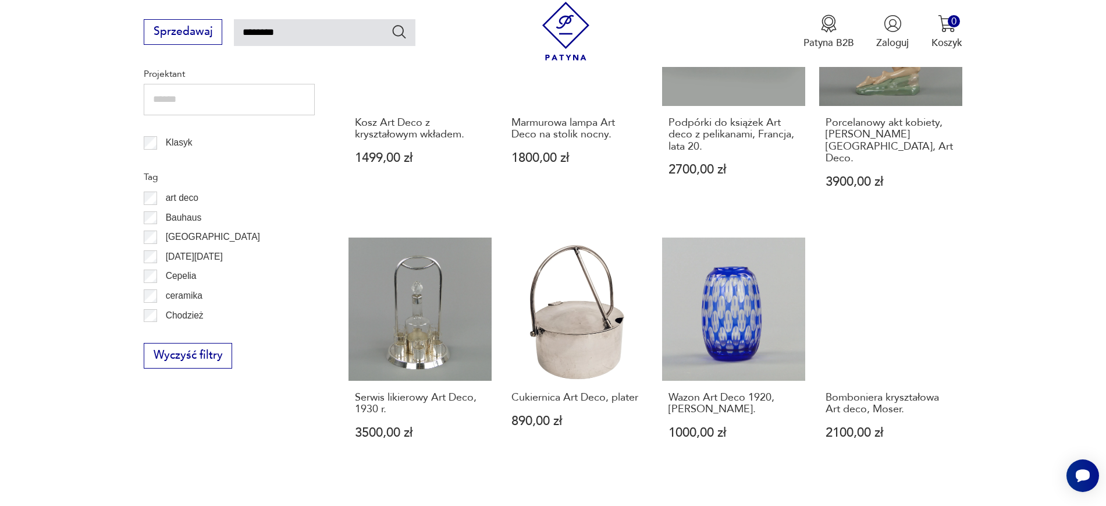
scroll to position [1014, 0]
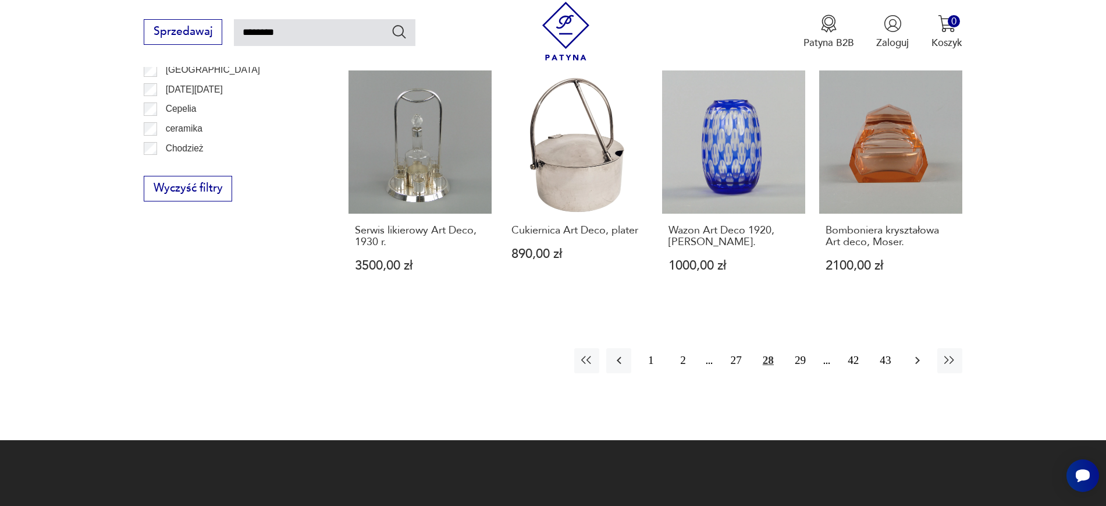
click at [912, 353] on icon "button" at bounding box center [917, 360] width 14 height 14
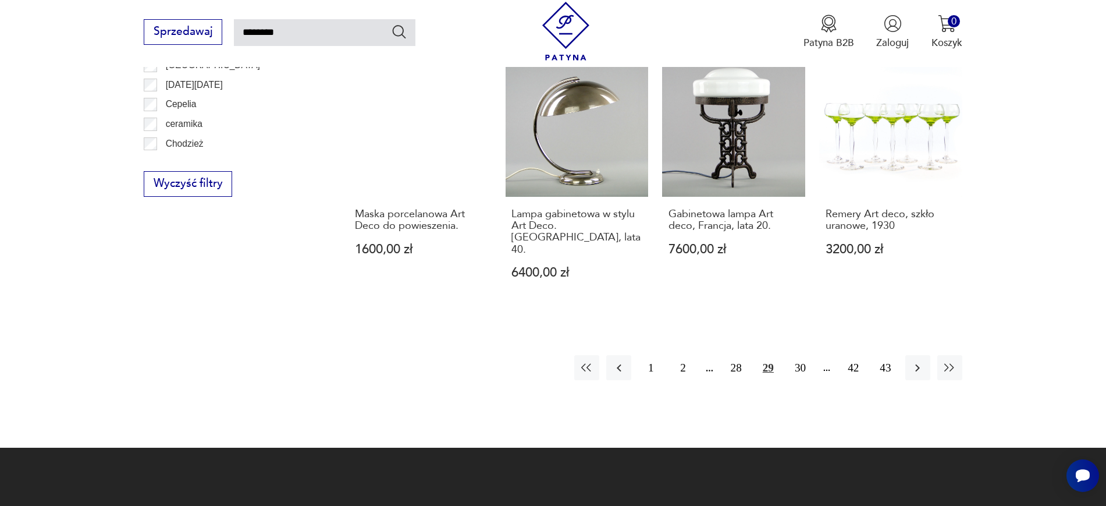
scroll to position [1037, 0]
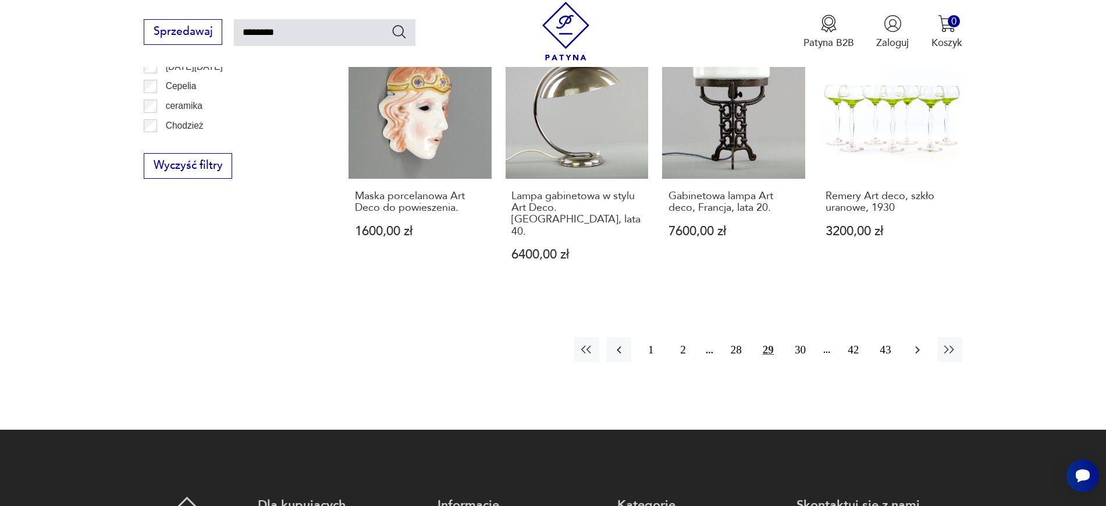
click at [922, 343] on icon "button" at bounding box center [917, 350] width 14 height 14
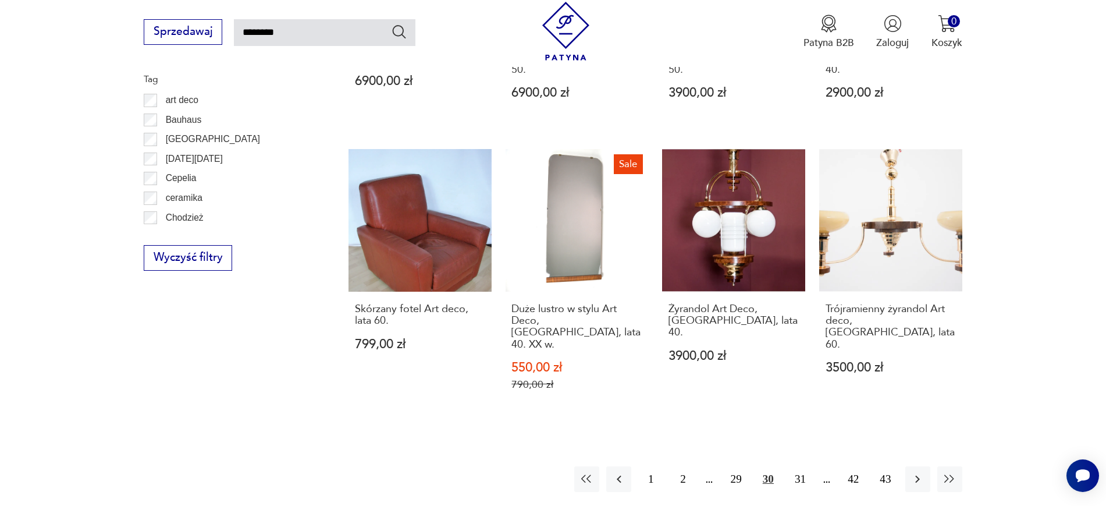
scroll to position [970, 0]
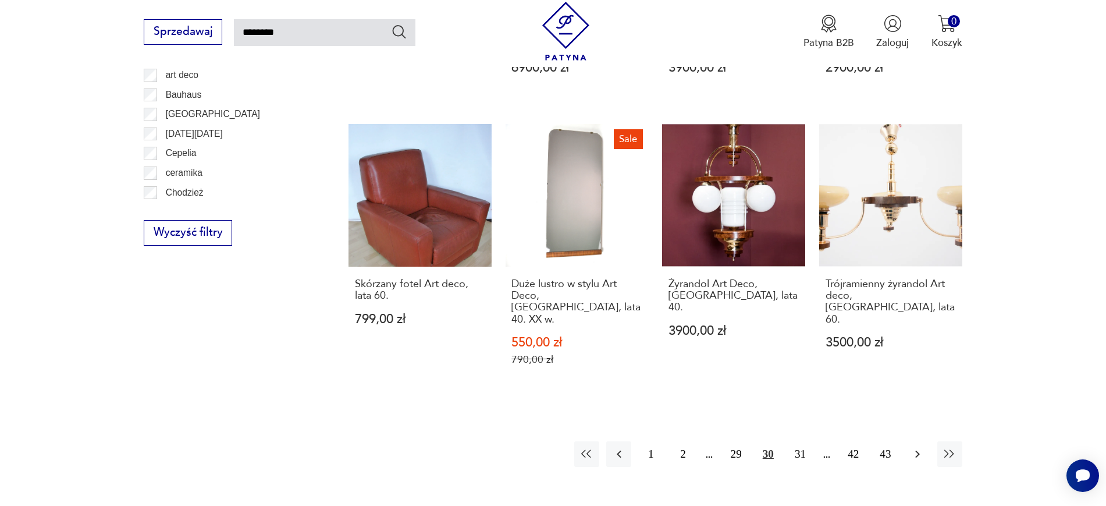
click at [919, 447] on icon "button" at bounding box center [917, 454] width 14 height 14
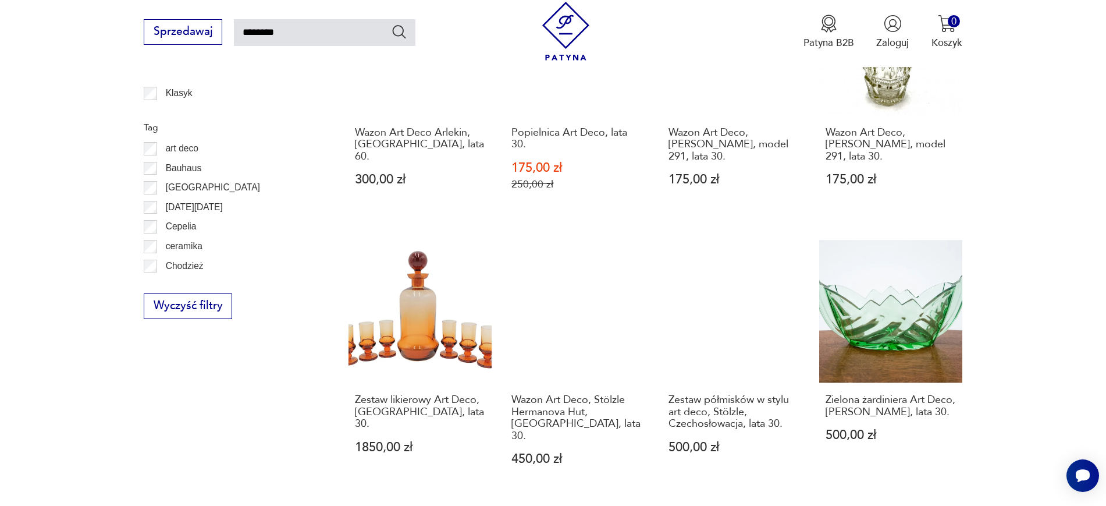
scroll to position [1035, 0]
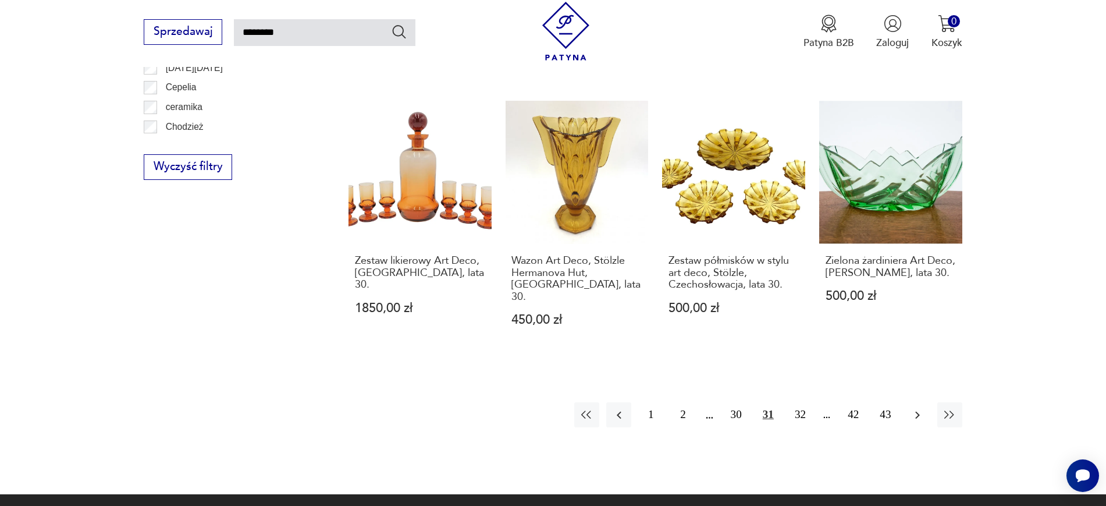
click at [920, 408] on icon "button" at bounding box center [917, 415] width 14 height 14
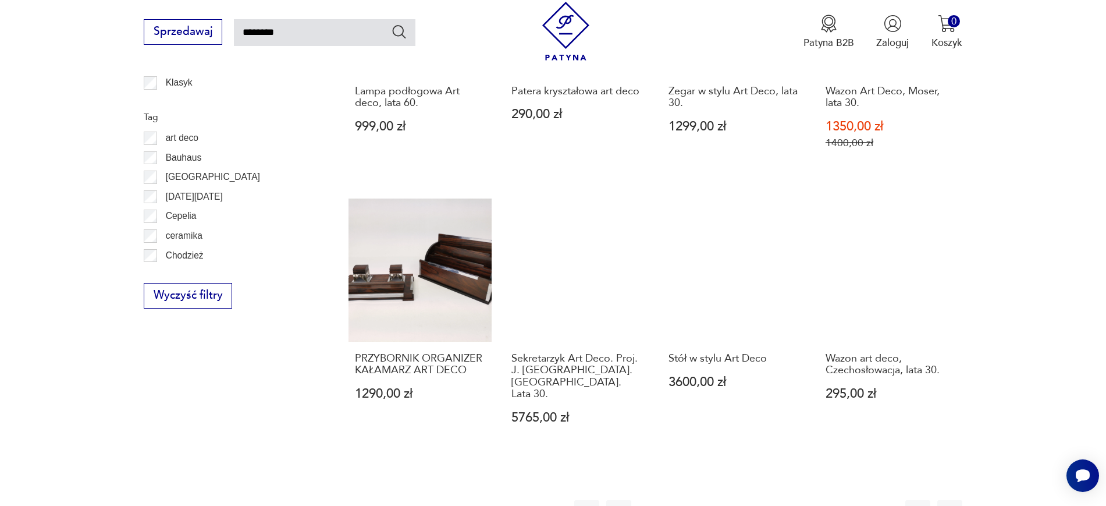
scroll to position [921, 0]
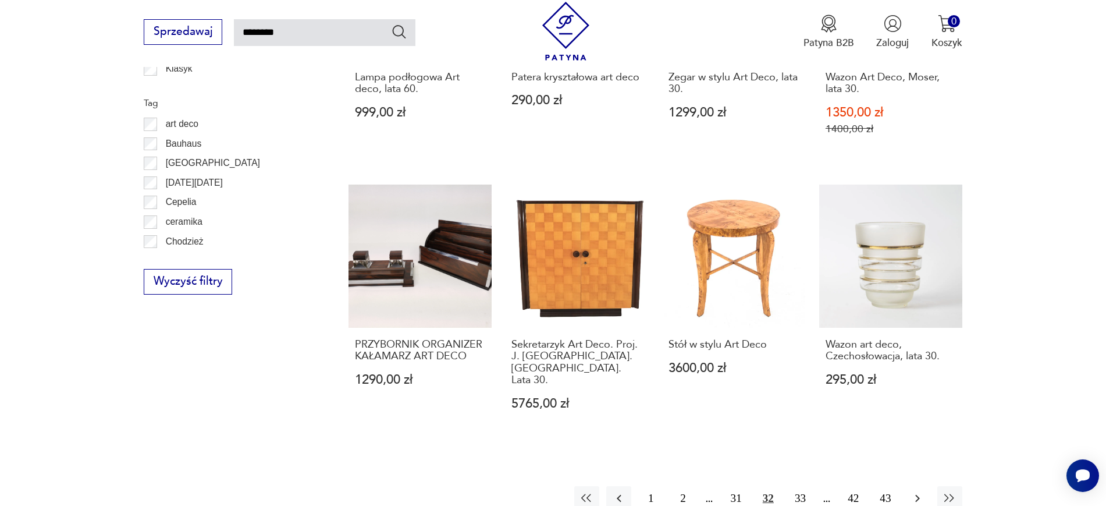
click at [924, 491] on icon "button" at bounding box center [917, 498] width 14 height 14
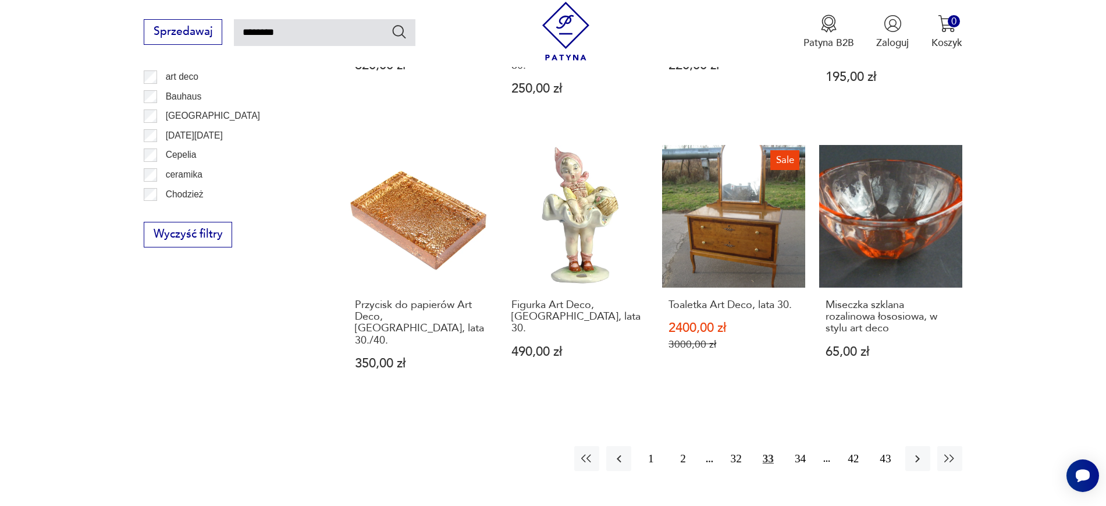
scroll to position [974, 0]
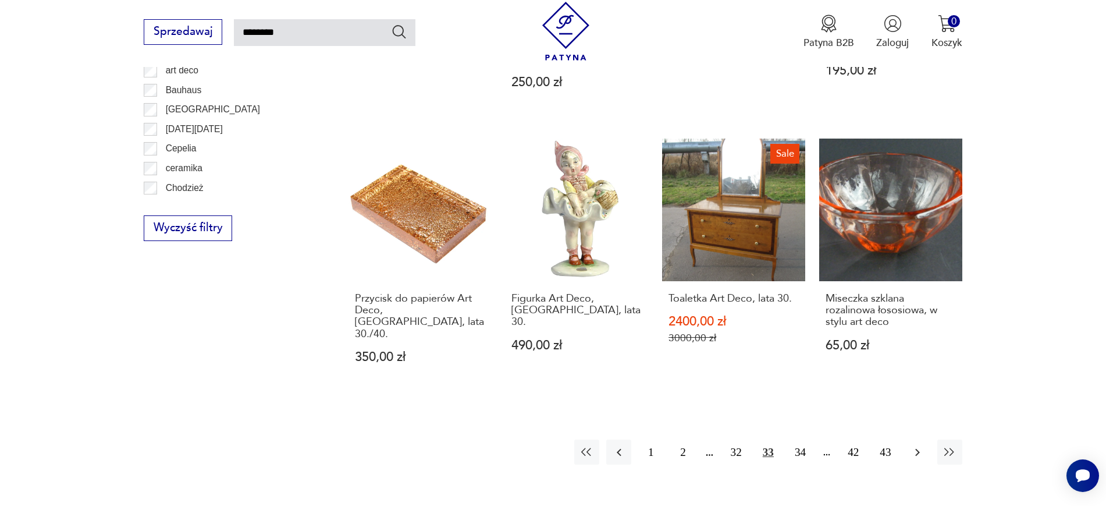
click at [908, 439] on button "button" at bounding box center [917, 451] width 25 height 25
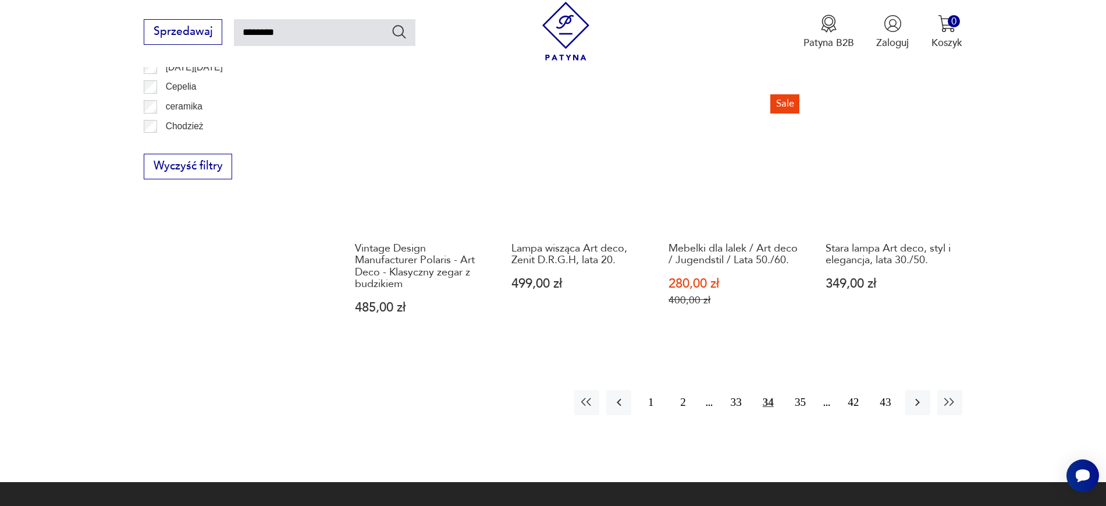
scroll to position [1041, 0]
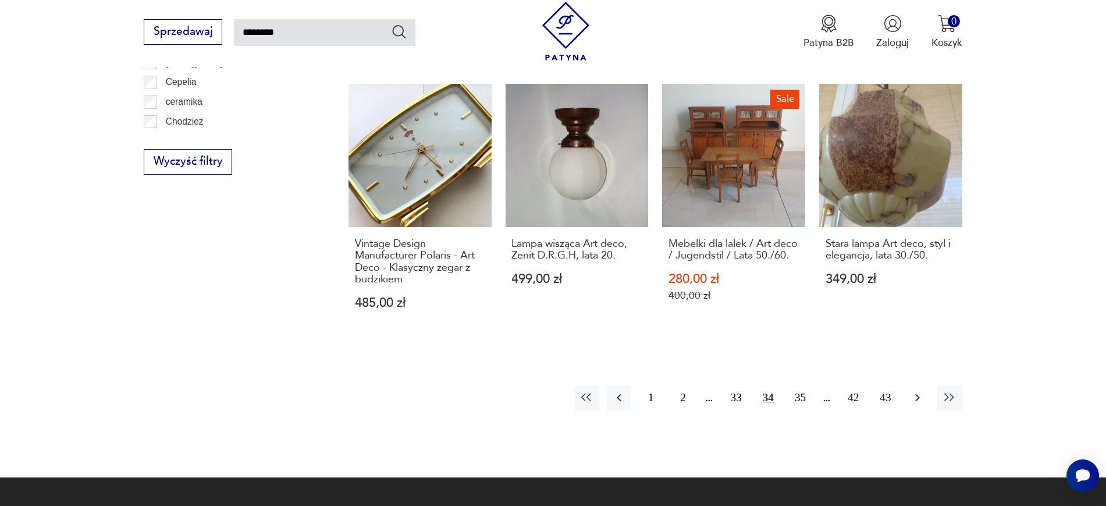
click at [917, 397] on icon "button" at bounding box center [917, 397] width 14 height 14
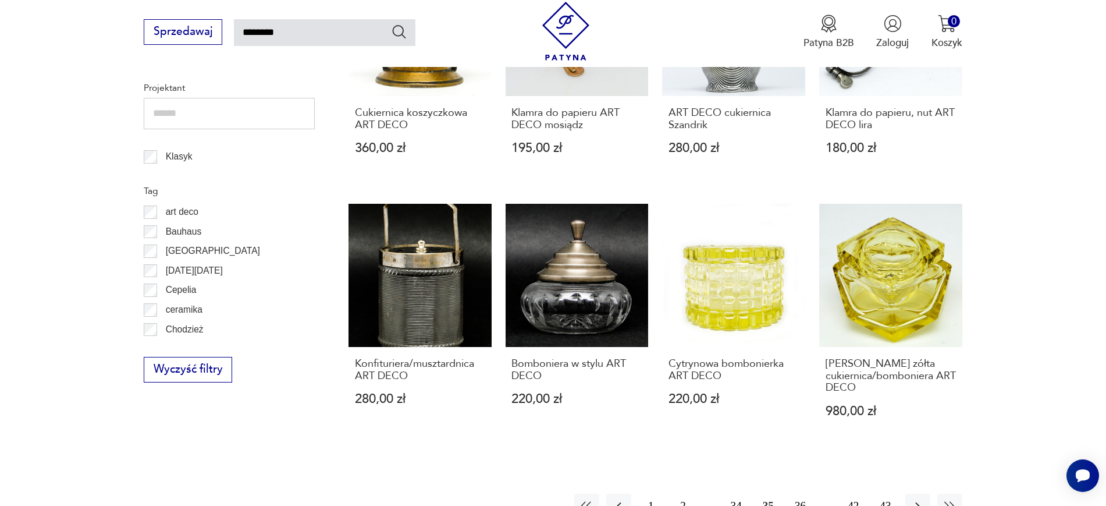
scroll to position [924, 0]
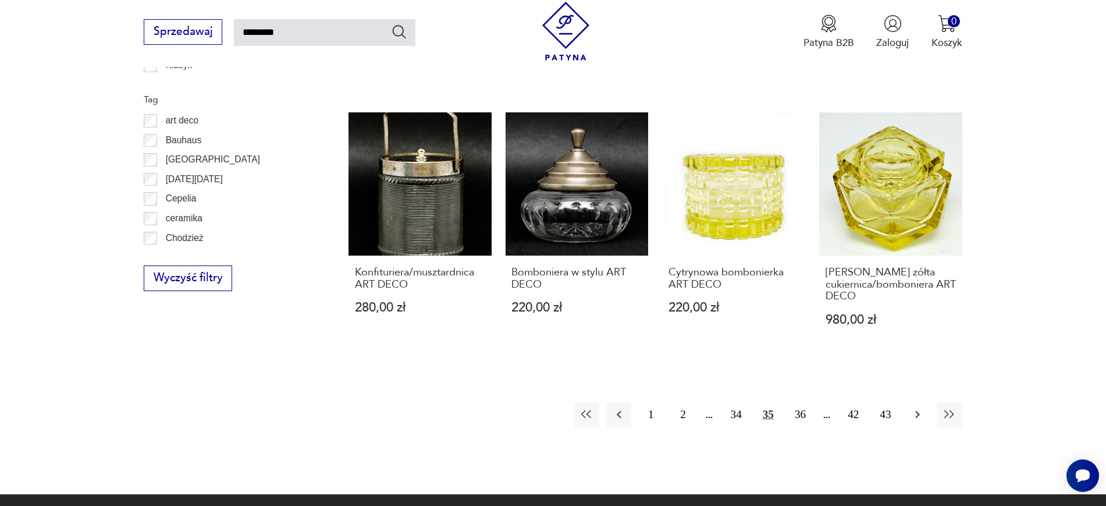
click at [907, 413] on button "button" at bounding box center [917, 414] width 25 height 25
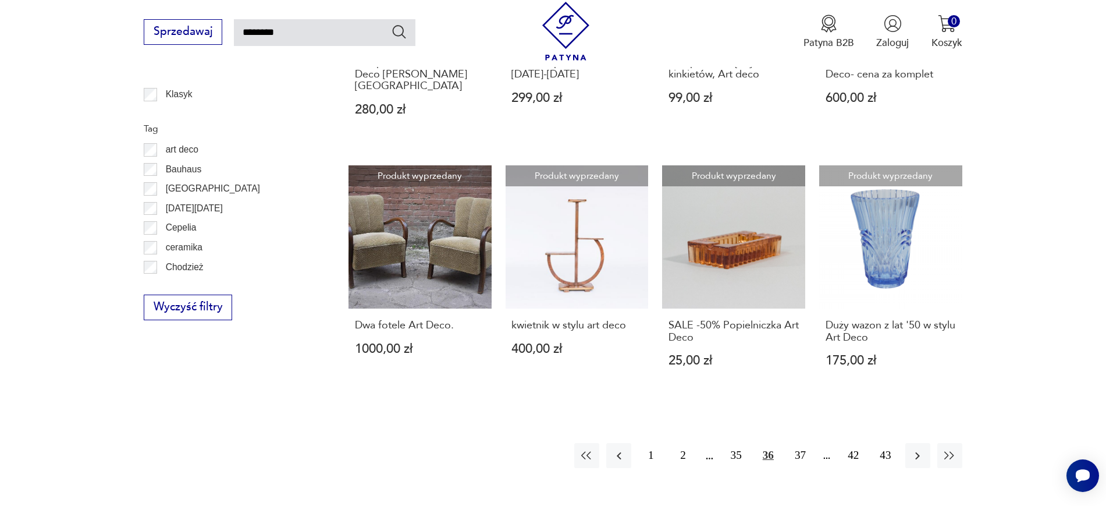
scroll to position [944, 0]
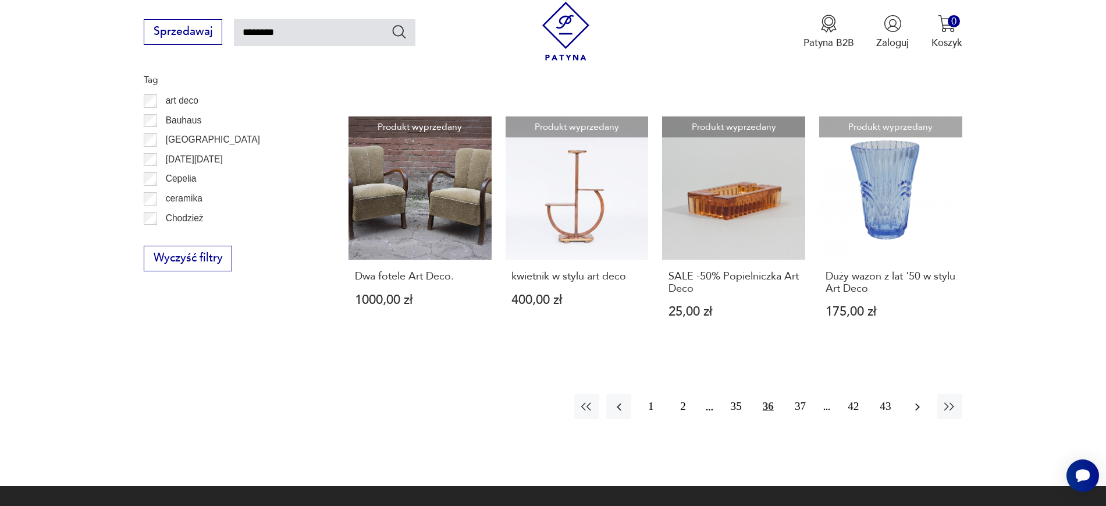
click at [916, 400] on icon "button" at bounding box center [917, 407] width 14 height 14
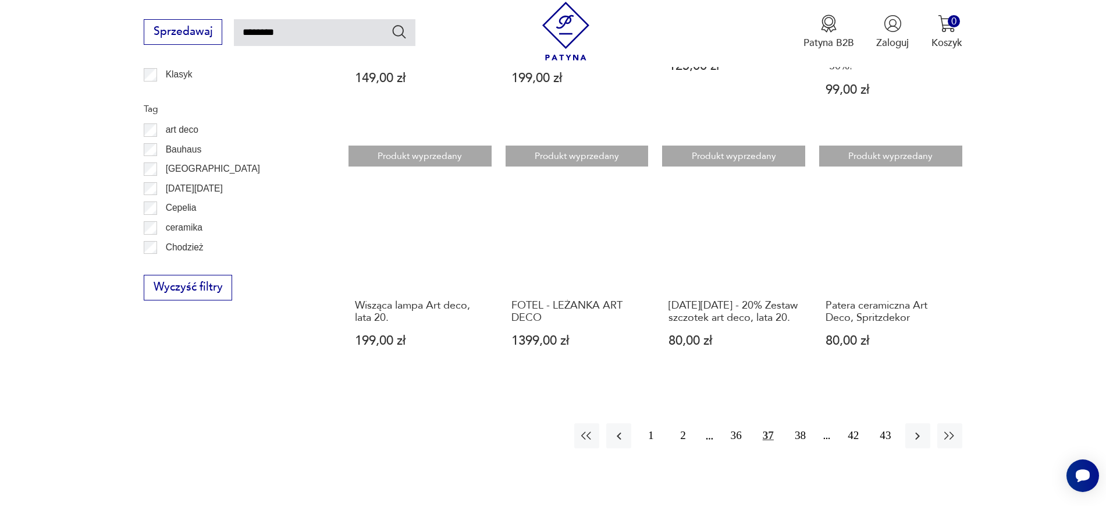
scroll to position [951, 0]
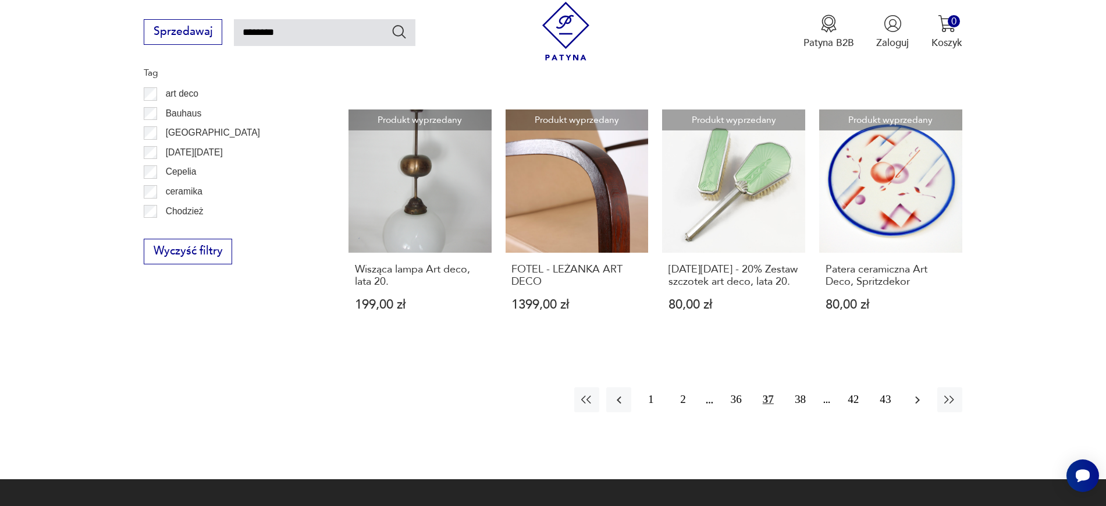
click at [918, 407] on icon "button" at bounding box center [917, 400] width 14 height 14
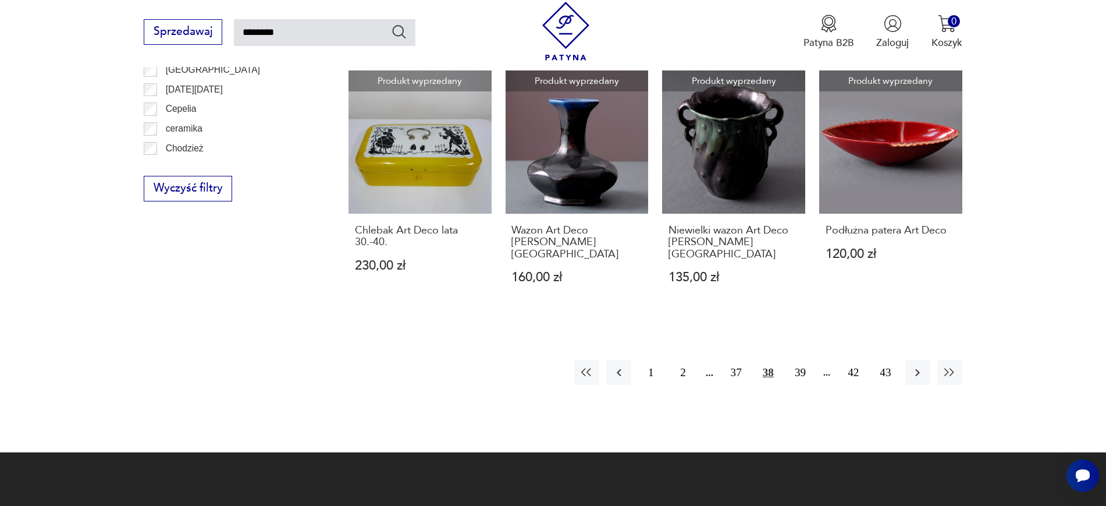
scroll to position [1025, 0]
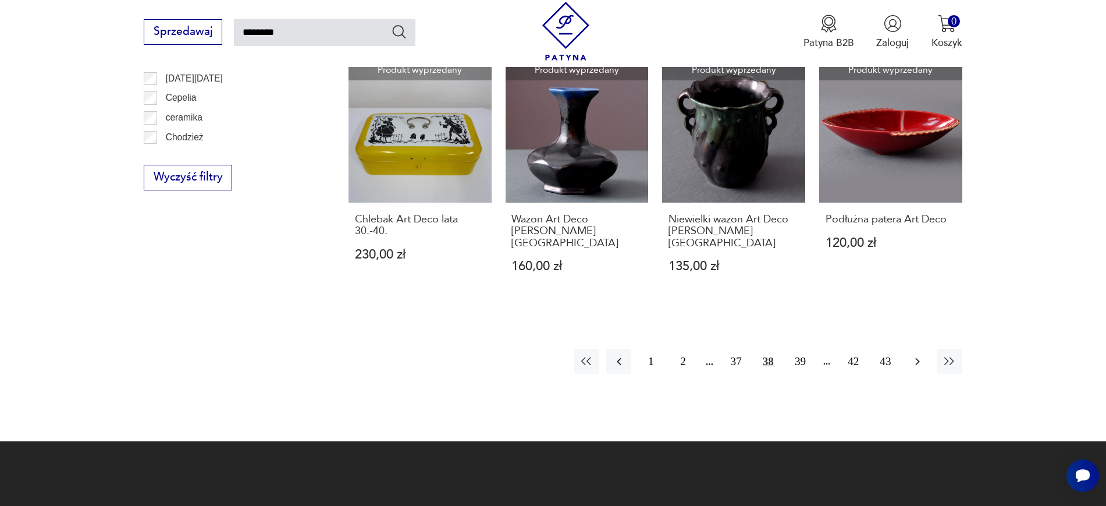
click at [918, 354] on icon "button" at bounding box center [917, 361] width 14 height 14
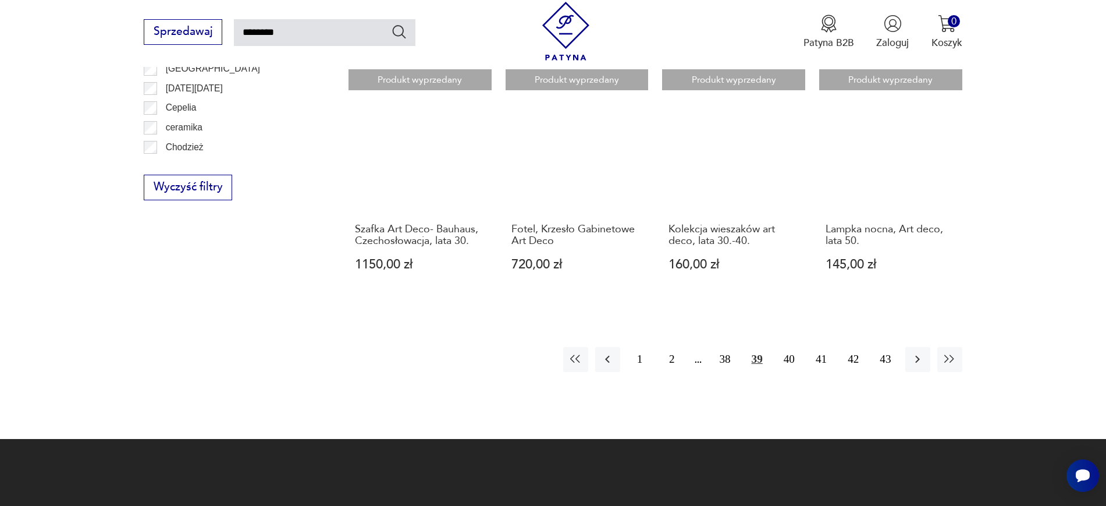
scroll to position [1028, 0]
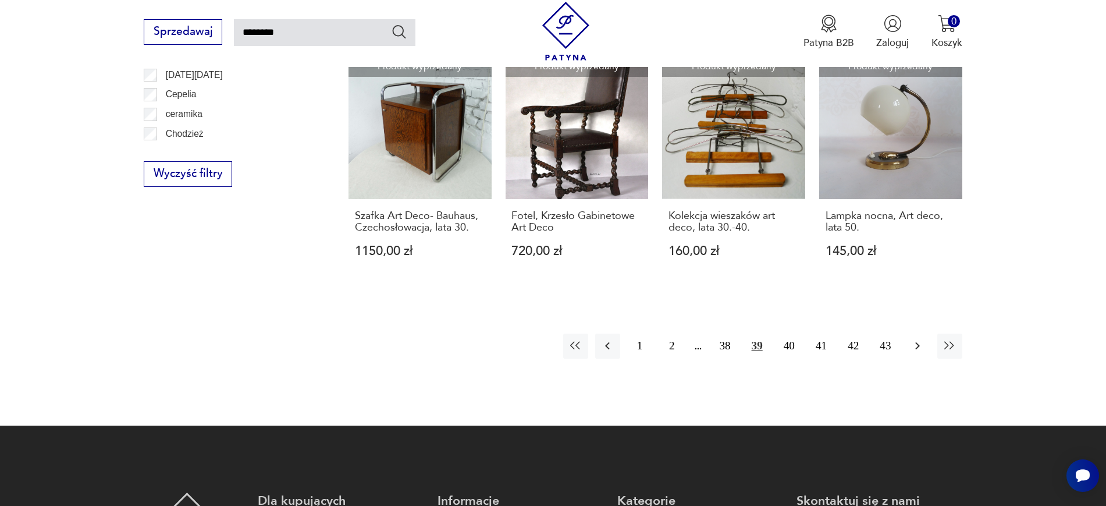
click at [912, 339] on icon "button" at bounding box center [917, 346] width 14 height 14
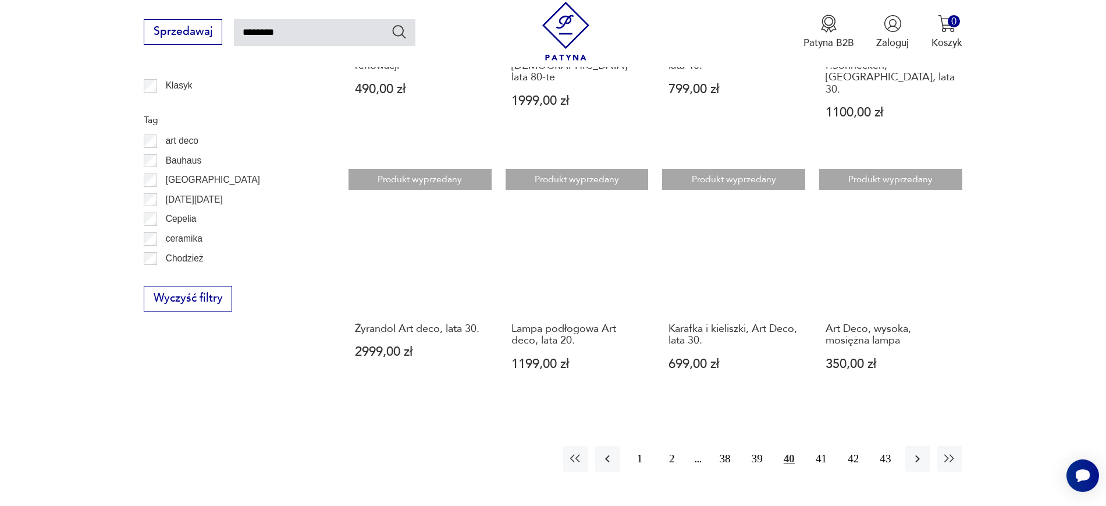
scroll to position [911, 0]
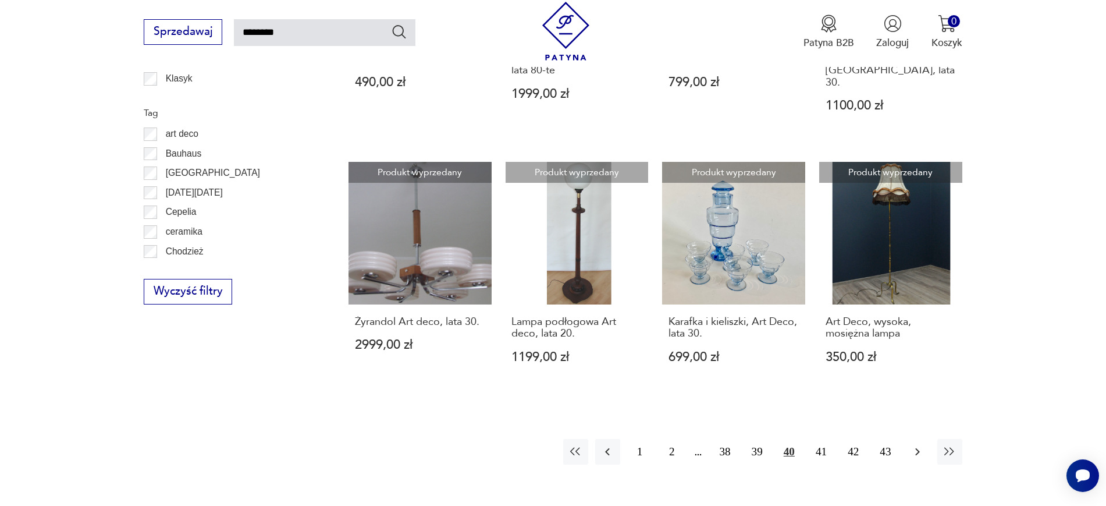
click at [923, 444] on icon "button" at bounding box center [917, 451] width 14 height 14
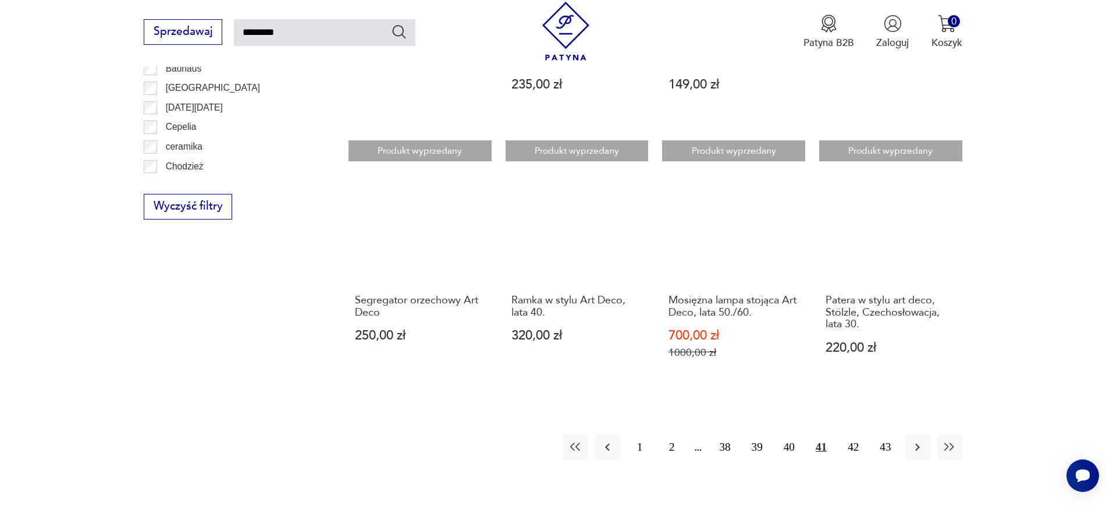
scroll to position [1097, 0]
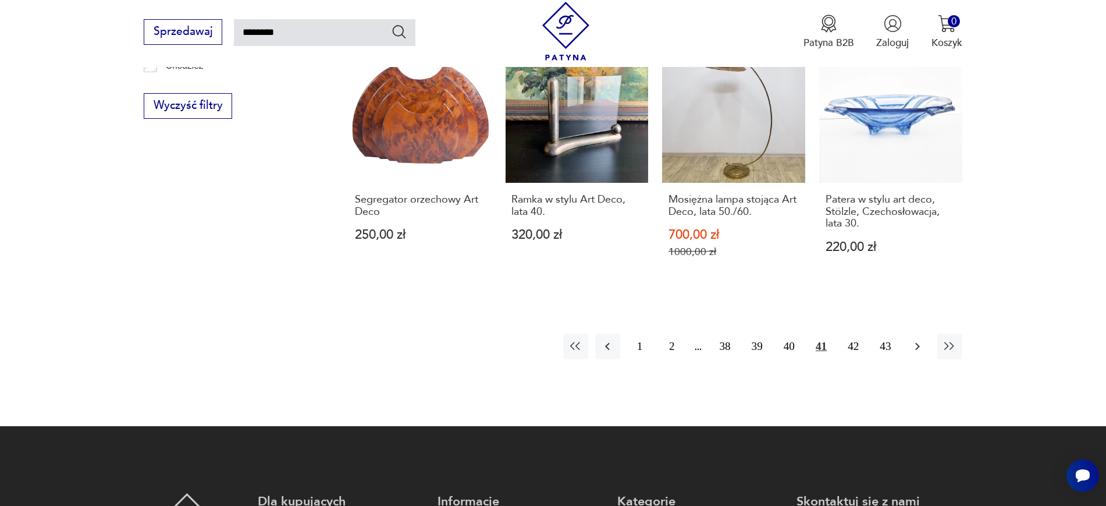
click at [918, 333] on button "button" at bounding box center [917, 345] width 25 height 25
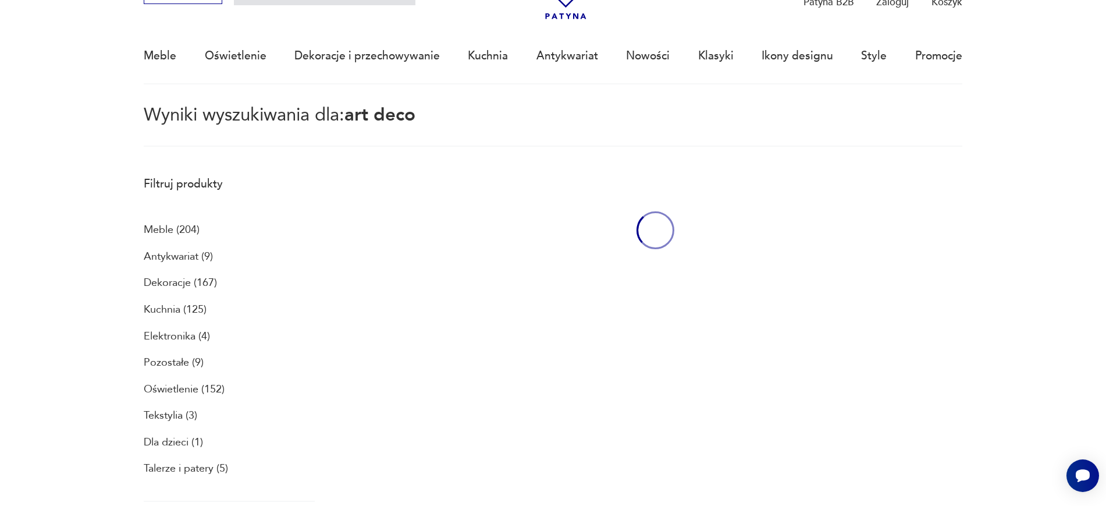
scroll to position [67, 0]
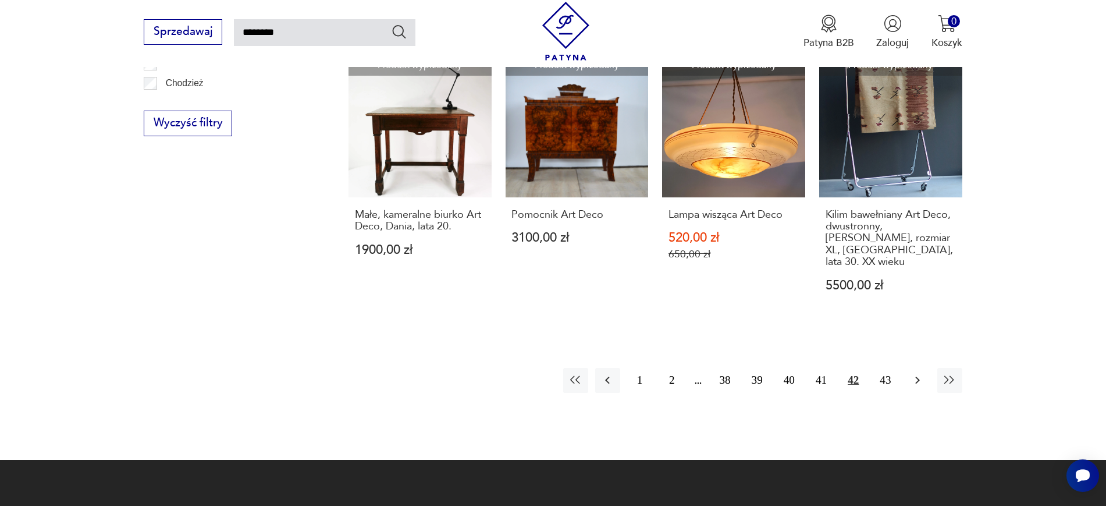
click at [917, 368] on button "button" at bounding box center [917, 380] width 25 height 25
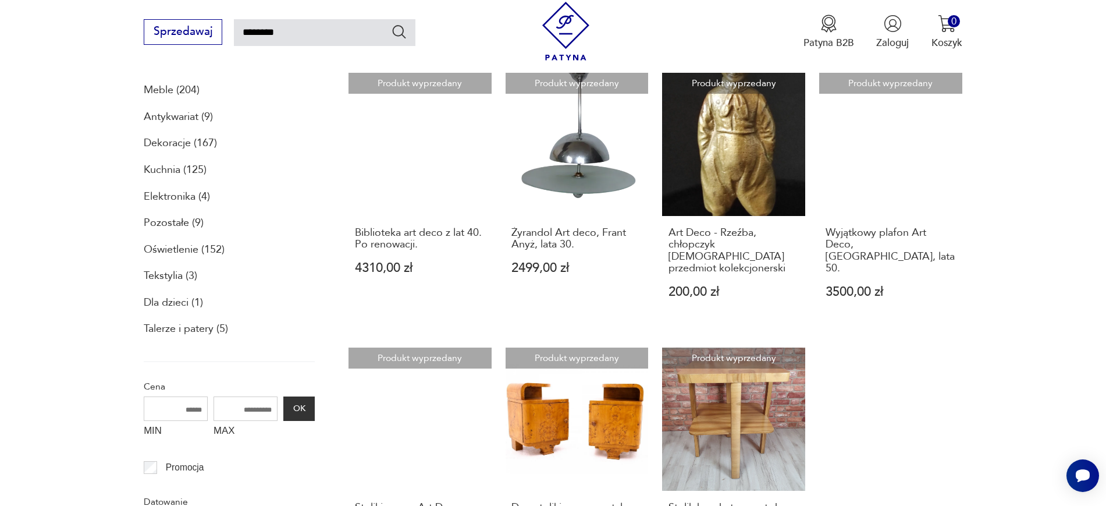
scroll to position [213, 0]
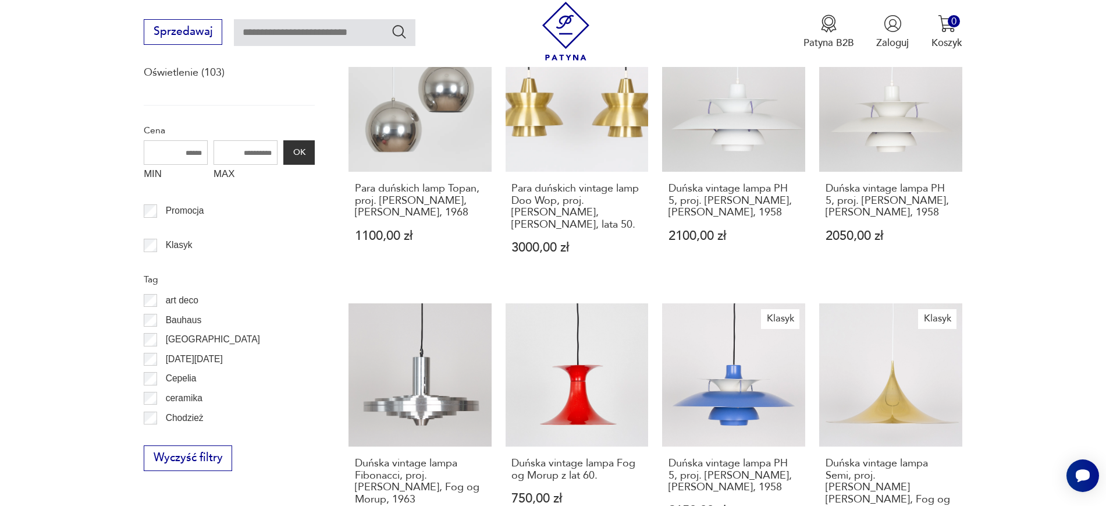
scroll to position [499, 0]
